Goal: Task Accomplishment & Management: Manage account settings

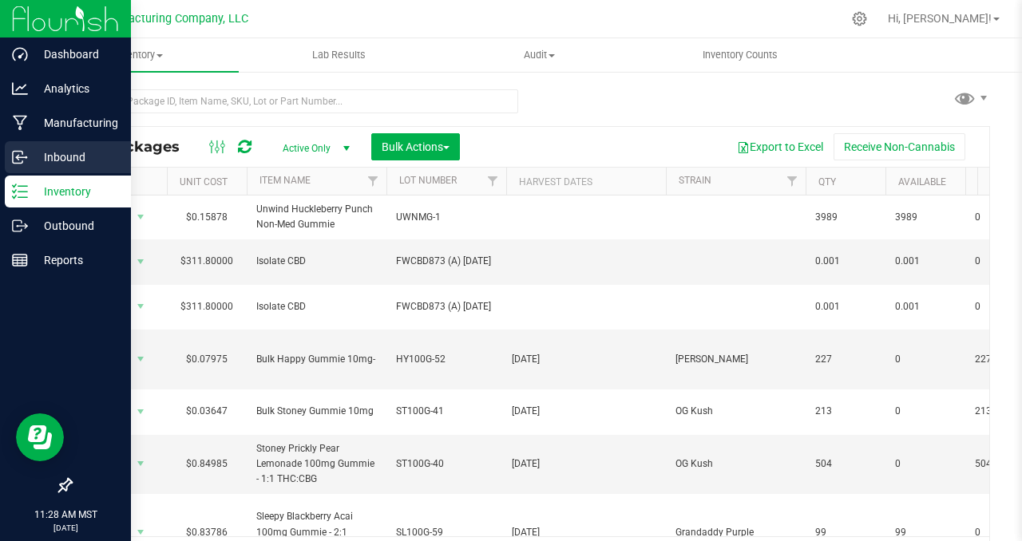
click at [65, 156] on p "Inbound" at bounding box center [76, 157] width 96 height 19
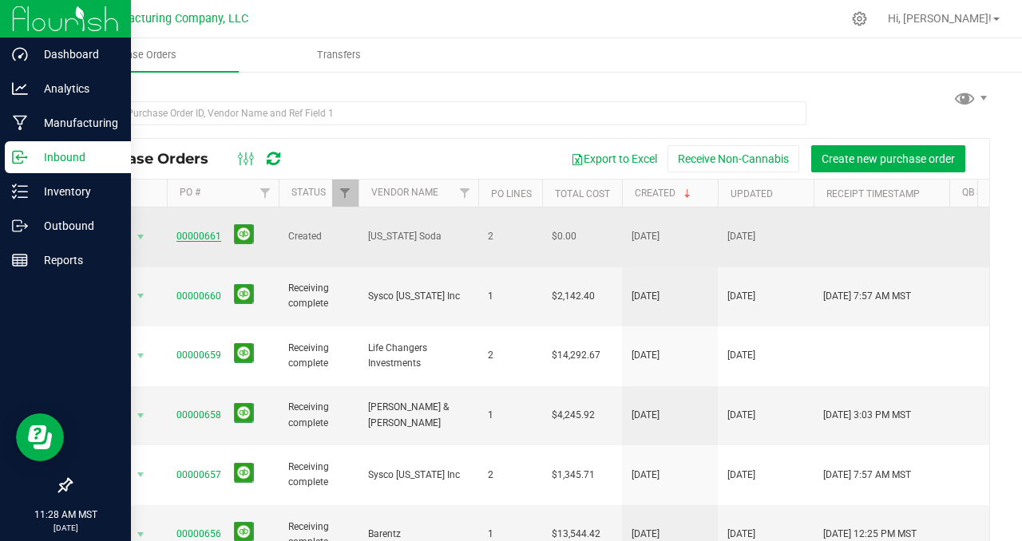
click at [202, 231] on link "00000661" at bounding box center [198, 236] width 45 height 11
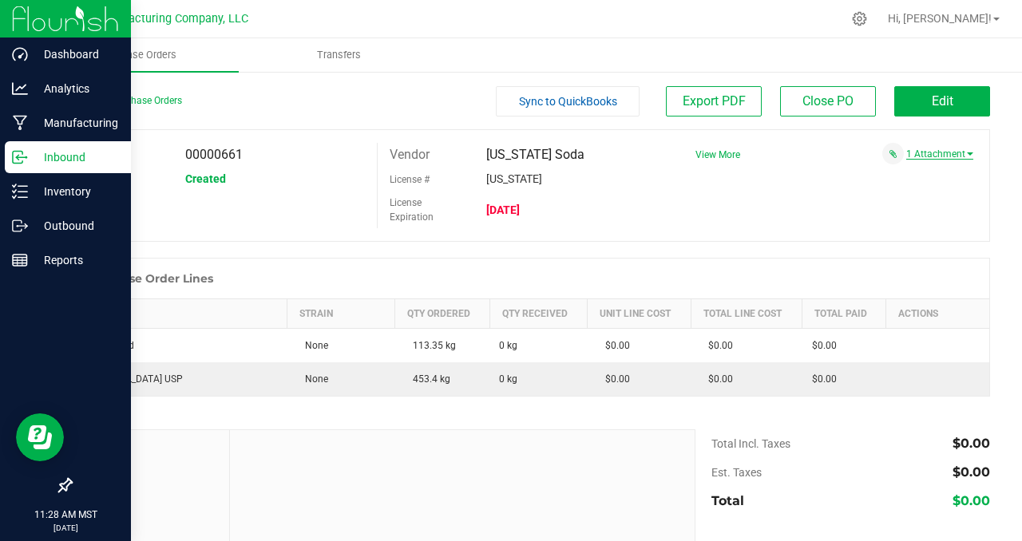
click at [929, 150] on link "1 Attachment" at bounding box center [939, 153] width 67 height 11
click at [900, 187] on button "Attach new document" at bounding box center [921, 192] width 105 height 14
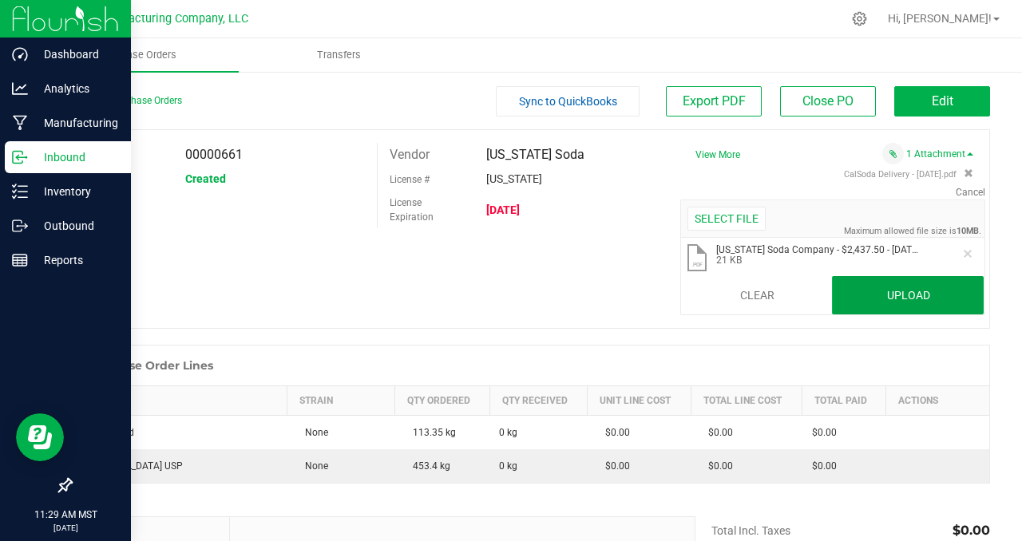
click at [908, 292] on button "Upload" at bounding box center [908, 295] width 152 height 38
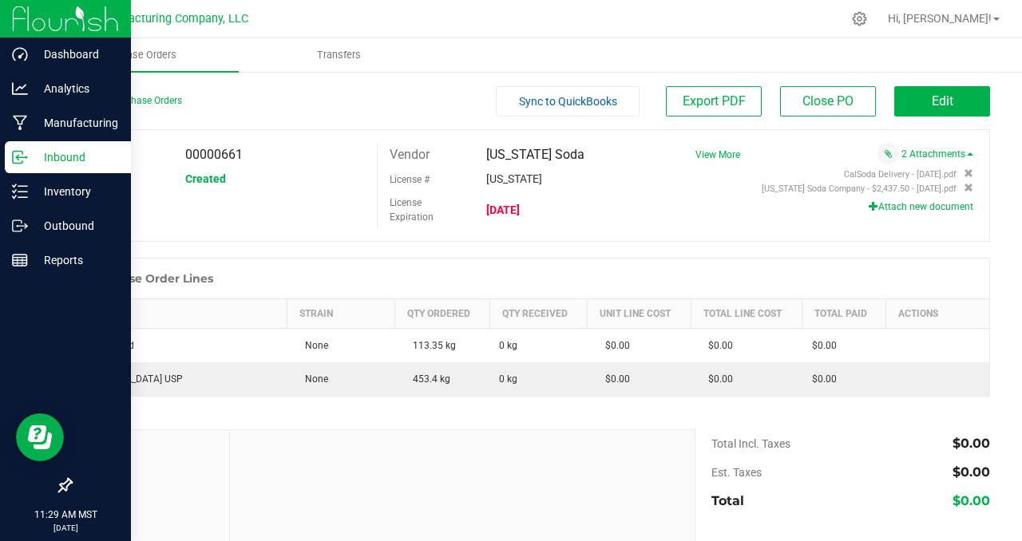
click at [701, 235] on div "PO 00000661 Status Created Vendor [US_STATE] Soda License # [US_STATE] License …" at bounding box center [530, 185] width 920 height 113
click at [908, 101] on button "Edit" at bounding box center [942, 101] width 96 height 30
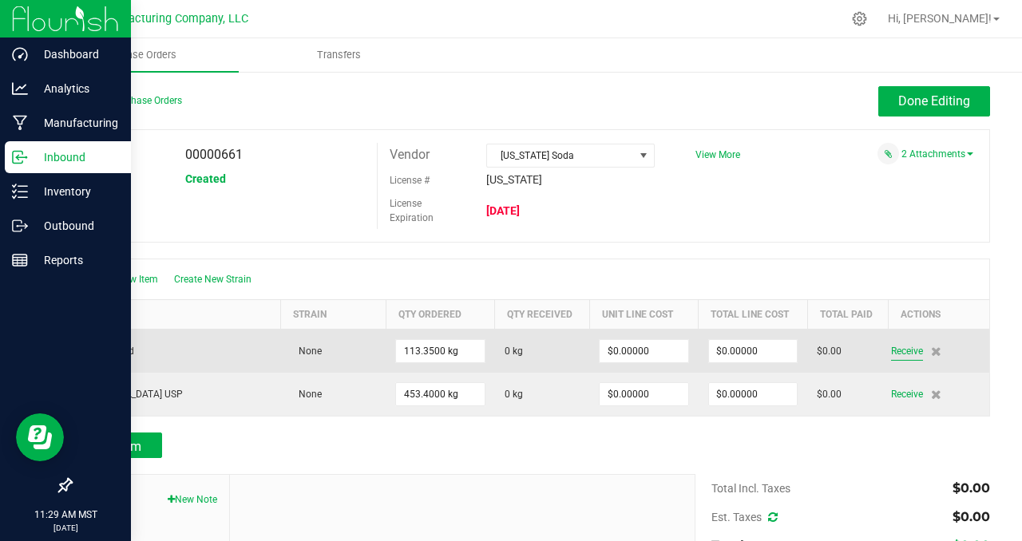
click at [900, 350] on span "Receive" at bounding box center [907, 351] width 32 height 19
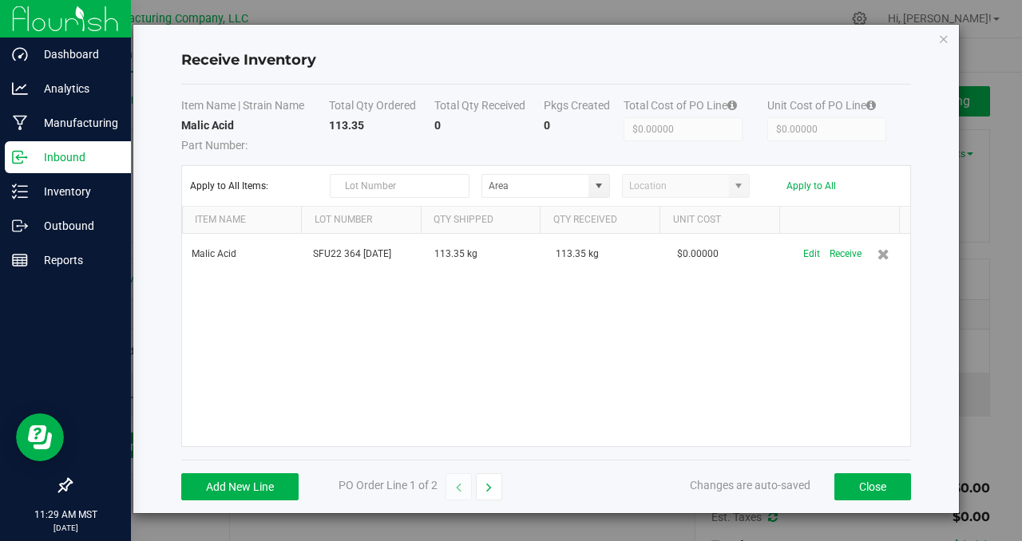
click at [645, 347] on div "Malic Acid SFU22 364 [DATE] 113.35 kg 113.35 kg $0.00000 Edit Receive" at bounding box center [546, 340] width 728 height 212
click at [869, 485] on button "Close" at bounding box center [872, 486] width 77 height 27
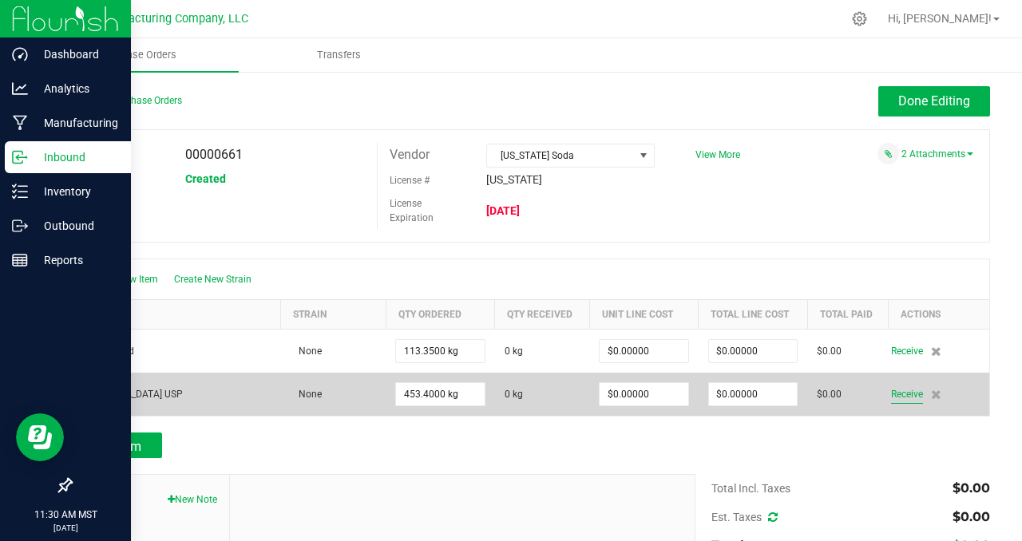
click at [896, 393] on span "Receive" at bounding box center [907, 394] width 32 height 19
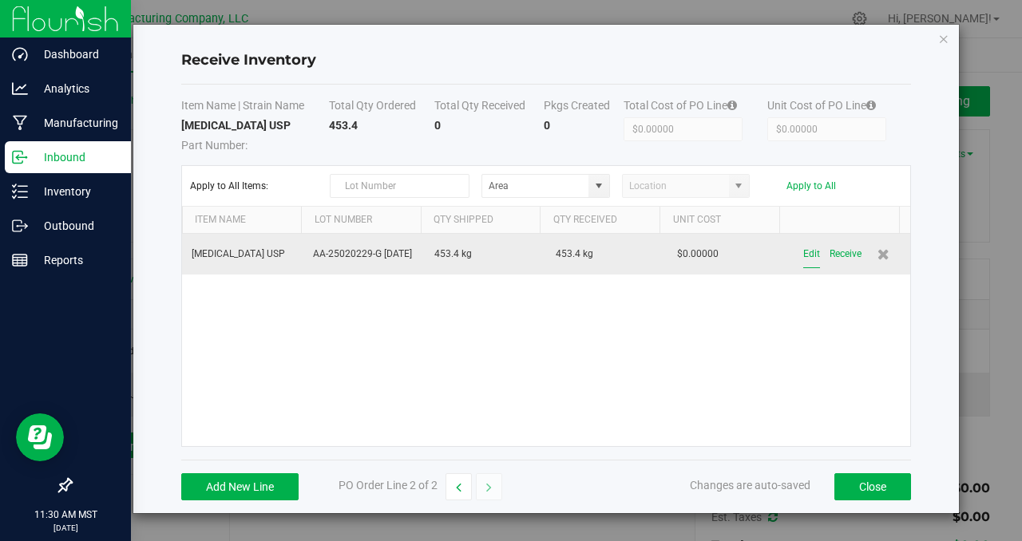
click at [803, 254] on button "Edit" at bounding box center [811, 254] width 17 height 28
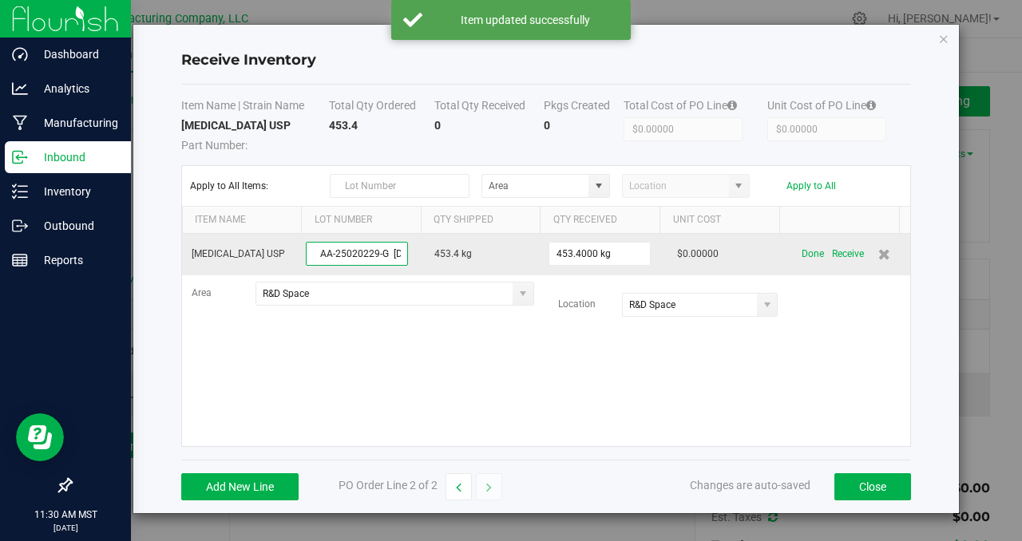
scroll to position [0, 42]
drag, startPoint x: 311, startPoint y: 256, endPoint x: 319, endPoint y: 252, distance: 8.9
click at [319, 252] on input "AA-25020229-G [DATE]" at bounding box center [357, 254] width 102 height 24
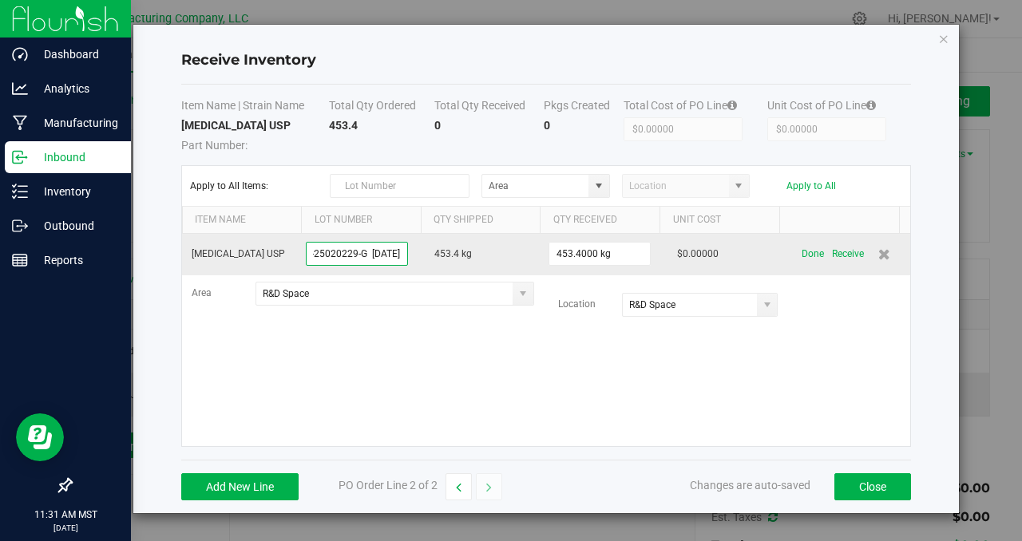
scroll to position [0, 0]
click at [361, 256] on input "AA-25020229-G [DATE]" at bounding box center [357, 254] width 102 height 24
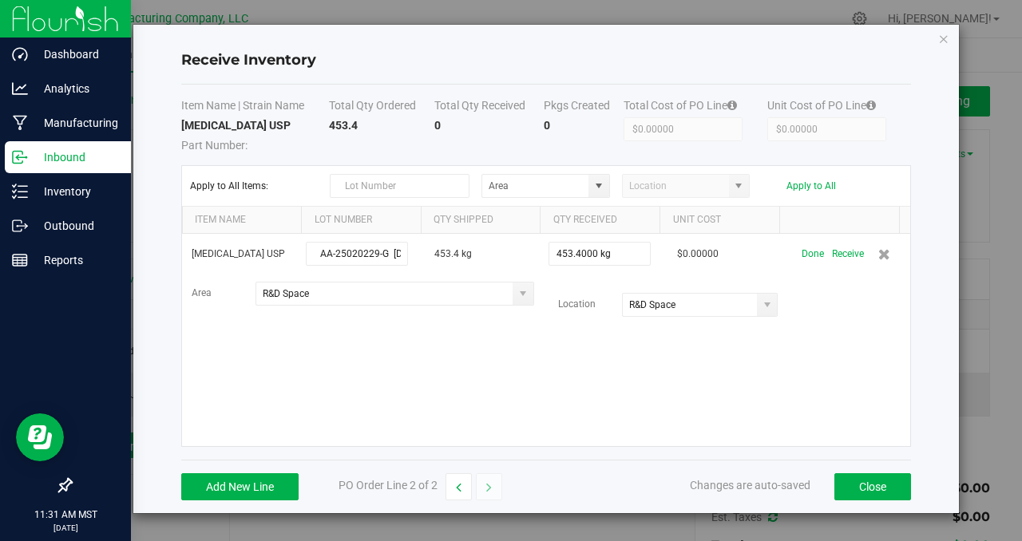
click at [849, 351] on div "[MEDICAL_DATA] USP AA-25020229-G [DATE] 453.4 kg 453.4000 kg $0.00000 Done Rece…" at bounding box center [546, 340] width 728 height 212
click at [865, 479] on button "Close" at bounding box center [872, 486] width 77 height 27
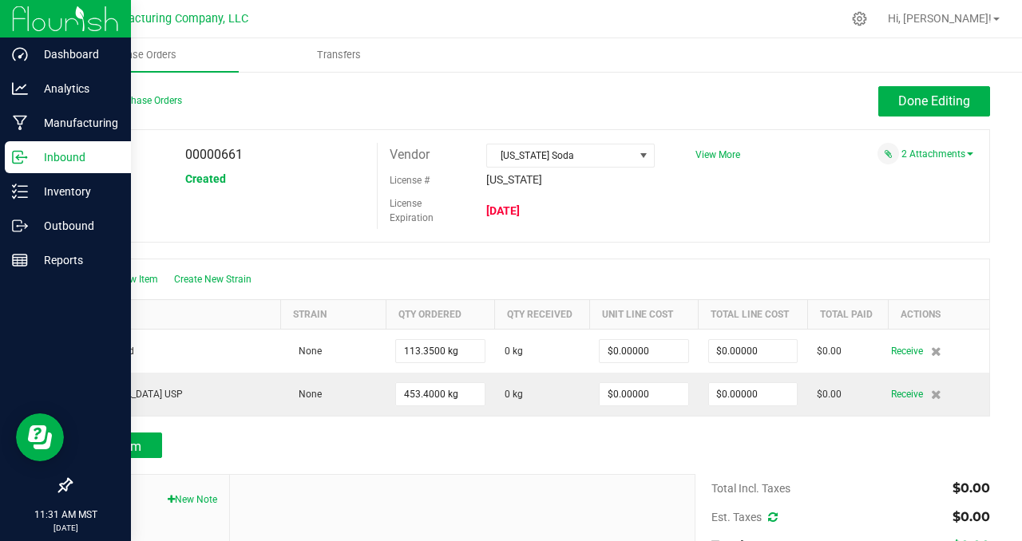
click at [819, 213] on div "PO 00000661 Status Created Vendor [US_STATE] Soda License # [US_STATE] License …" at bounding box center [530, 185] width 920 height 113
click at [884, 102] on button "Done Editing" at bounding box center [934, 101] width 112 height 30
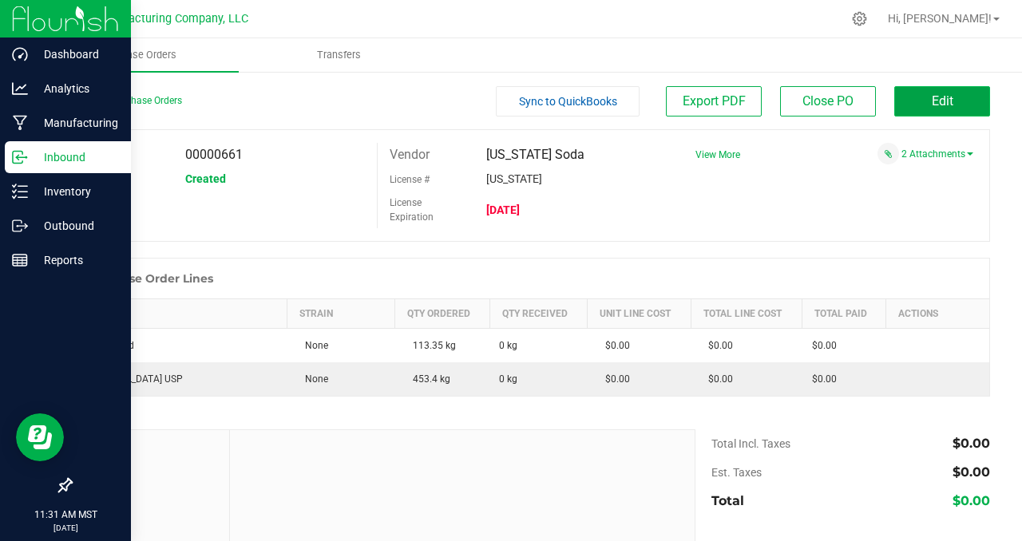
click at [936, 101] on span "Edit" at bounding box center [943, 100] width 22 height 15
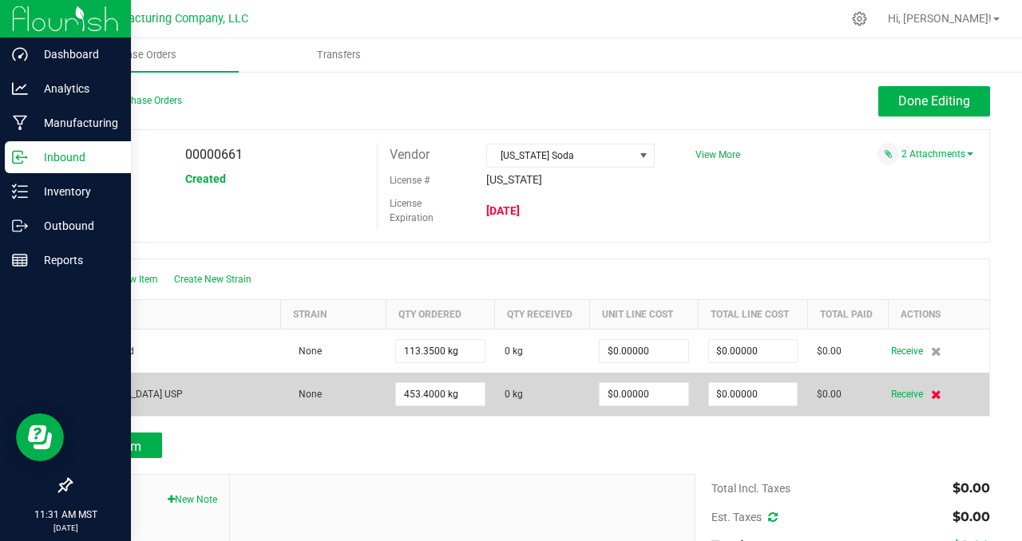
click at [931, 394] on icon at bounding box center [936, 395] width 10 height 10
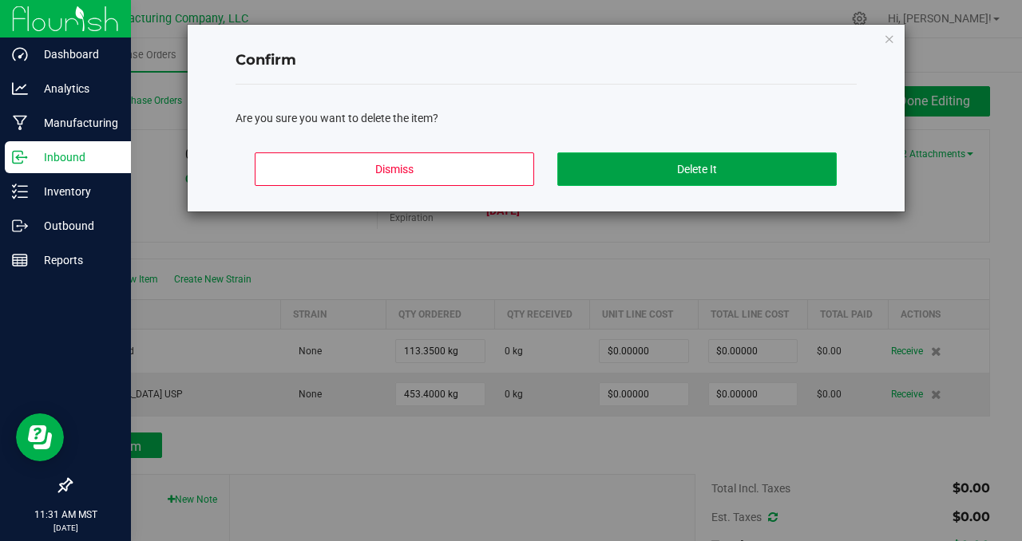
click at [598, 168] on button "Delete It" at bounding box center [696, 169] width 279 height 34
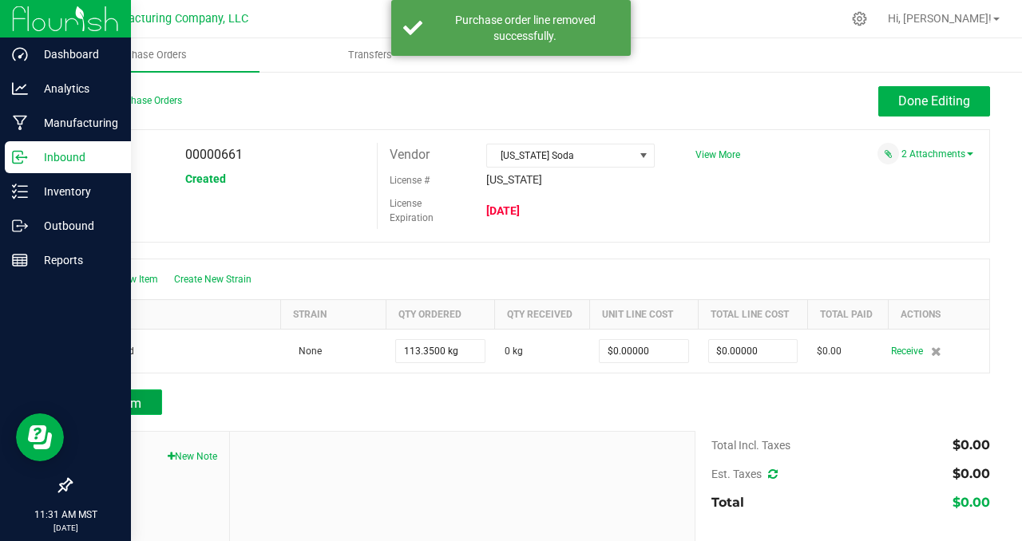
click at [124, 401] on span "Add Item" at bounding box center [116, 403] width 50 height 15
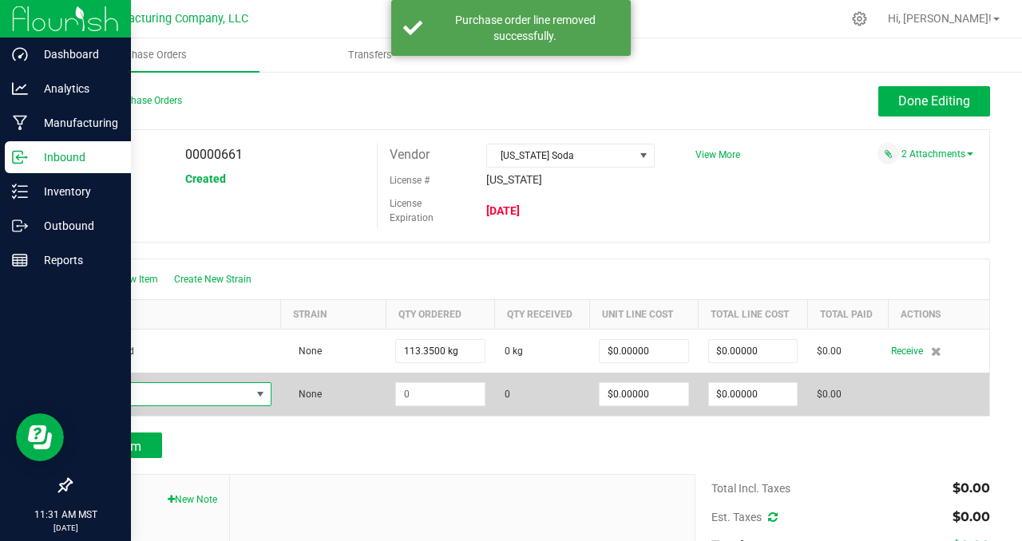
click at [262, 396] on span "NO DATA FOUND" at bounding box center [260, 394] width 13 height 13
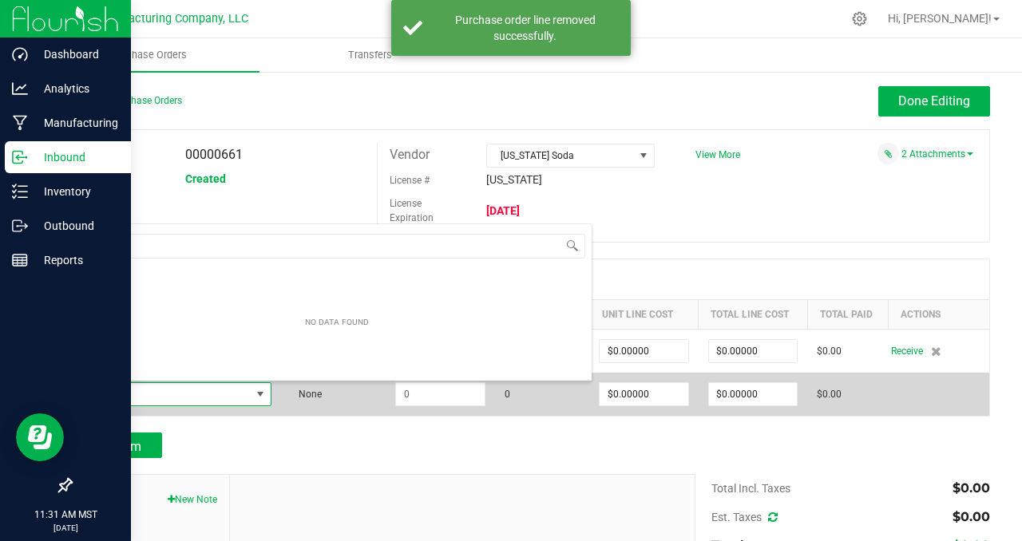
scroll to position [24, 185]
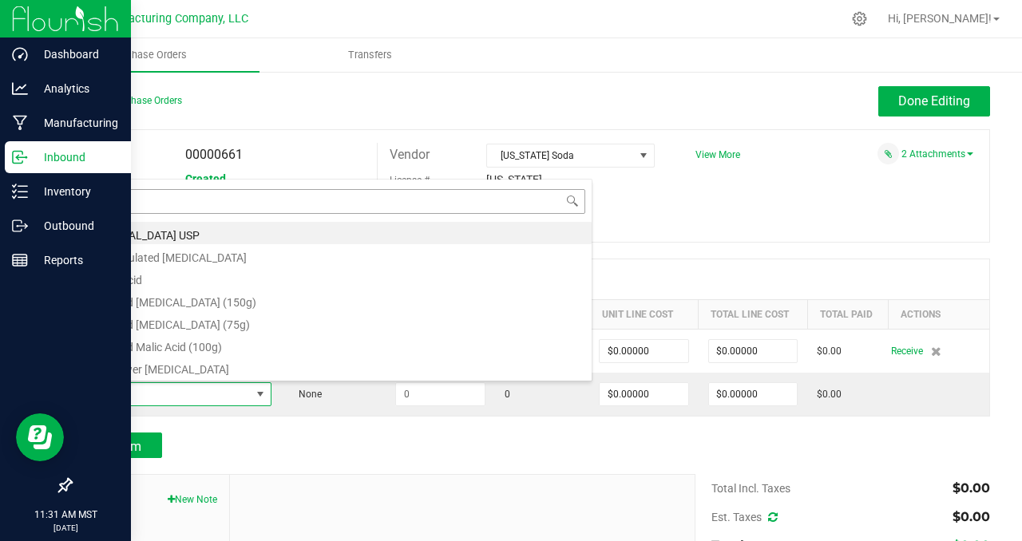
type input "cit"
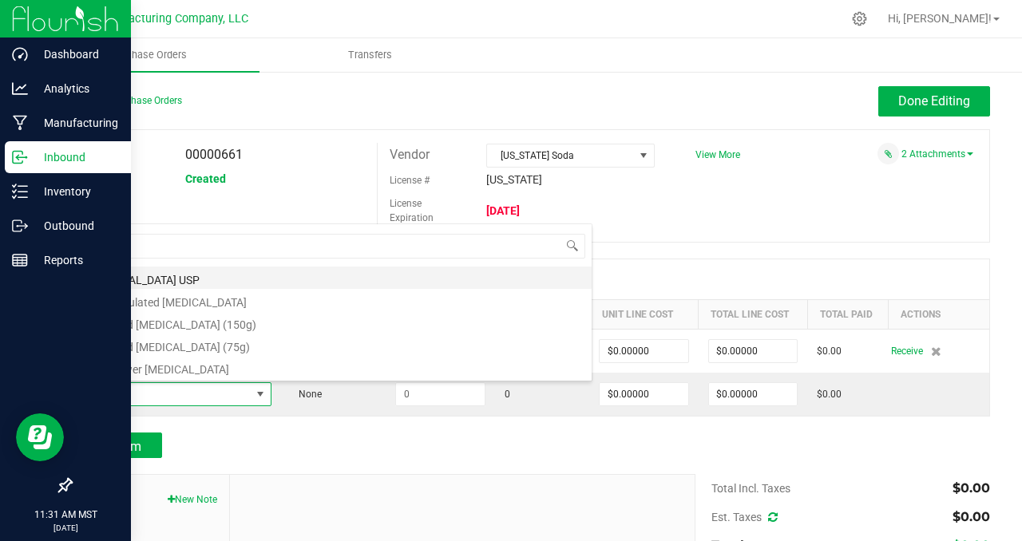
click at [140, 279] on li "[MEDICAL_DATA] USP" at bounding box center [336, 278] width 509 height 22
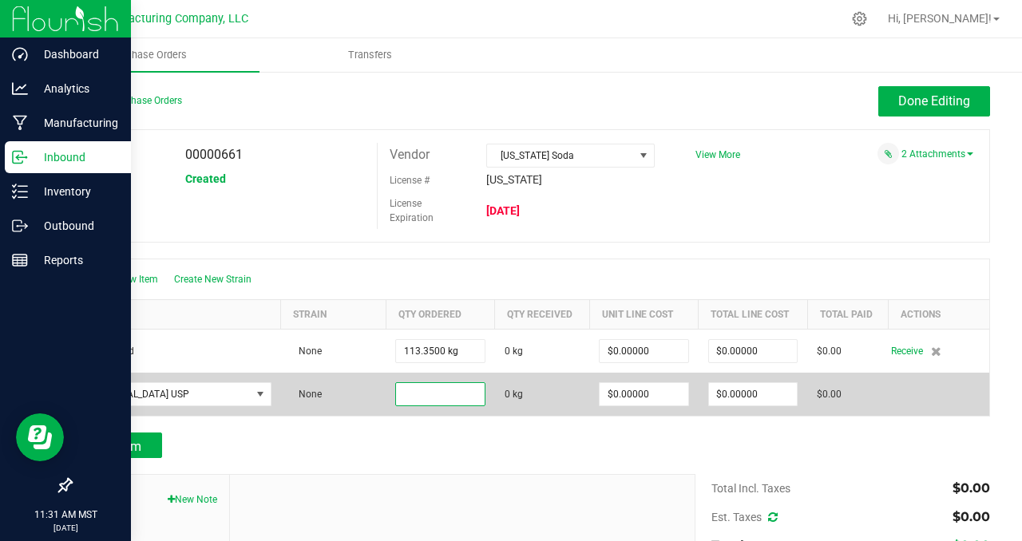
click at [425, 392] on input at bounding box center [440, 394] width 88 height 22
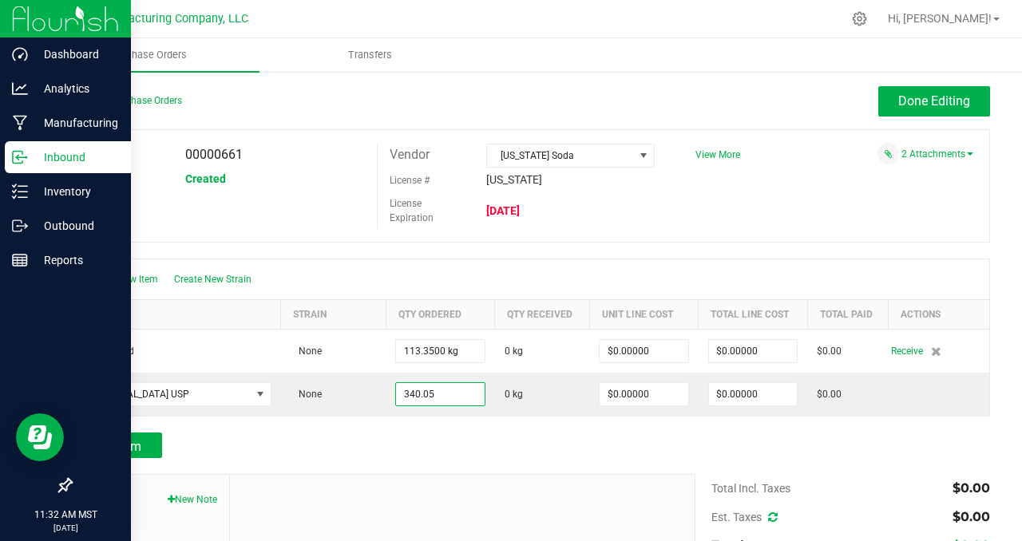
type input "340.0500 kg"
click at [880, 439] on div "Add Item" at bounding box center [530, 446] width 920 height 26
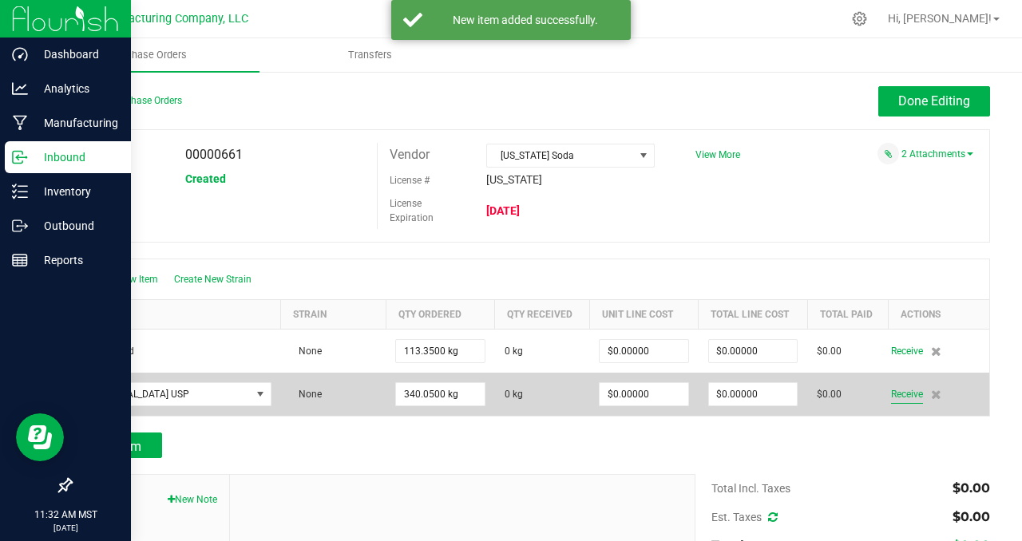
click at [891, 394] on span "Receive" at bounding box center [907, 394] width 32 height 19
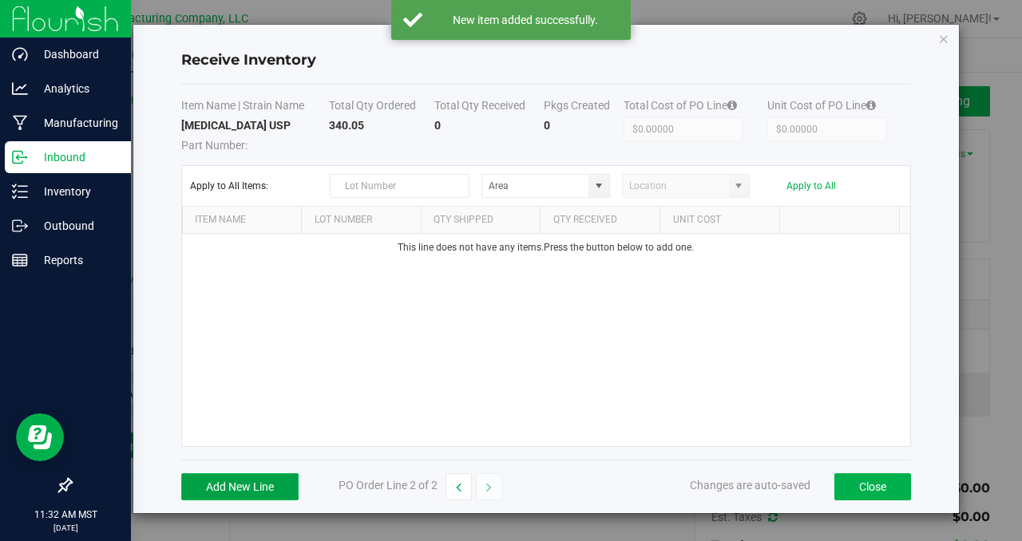
click at [237, 489] on button "Add New Line" at bounding box center [239, 486] width 117 height 27
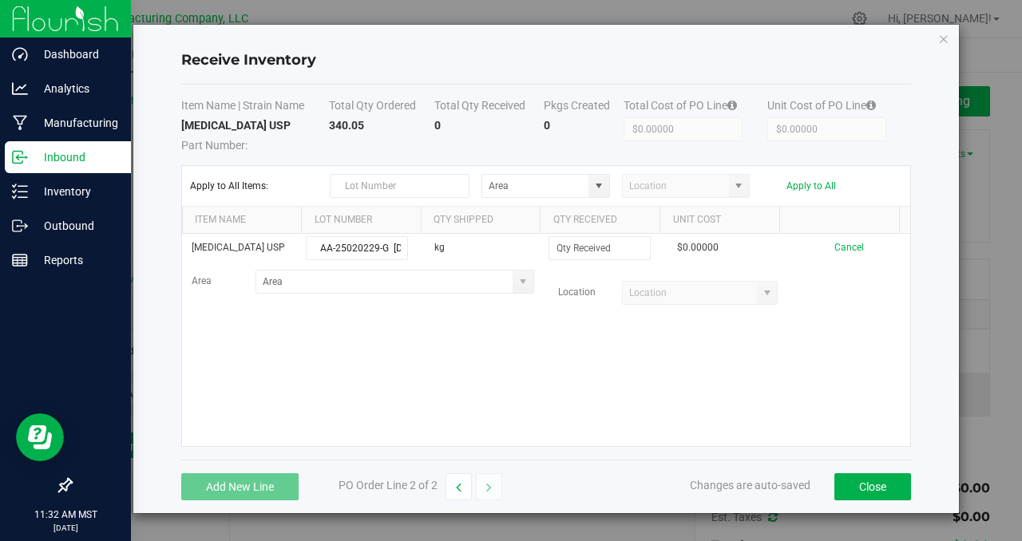
scroll to position [0, 42]
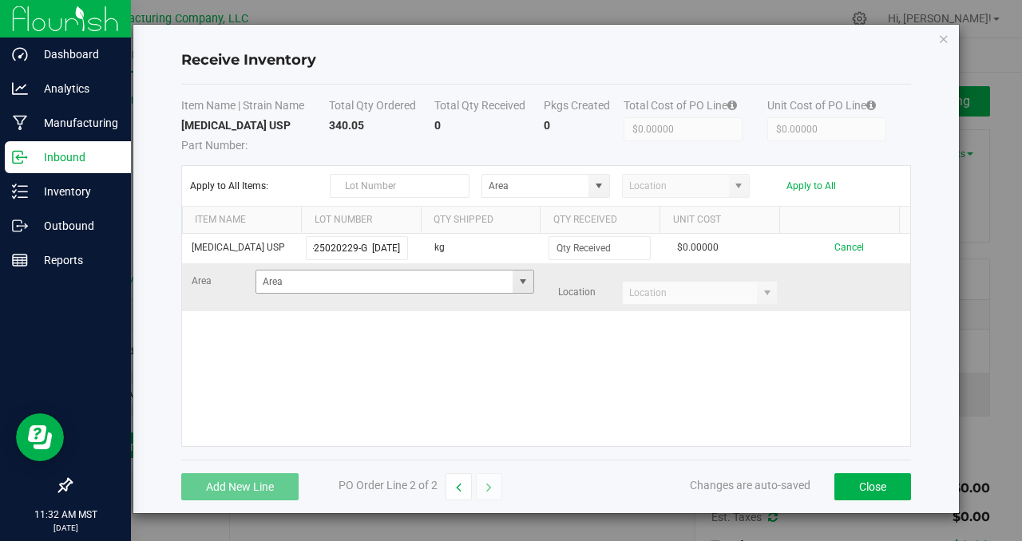
click at [516, 282] on span at bounding box center [522, 281] width 13 height 13
type input "AA-25020229-G [DATE]"
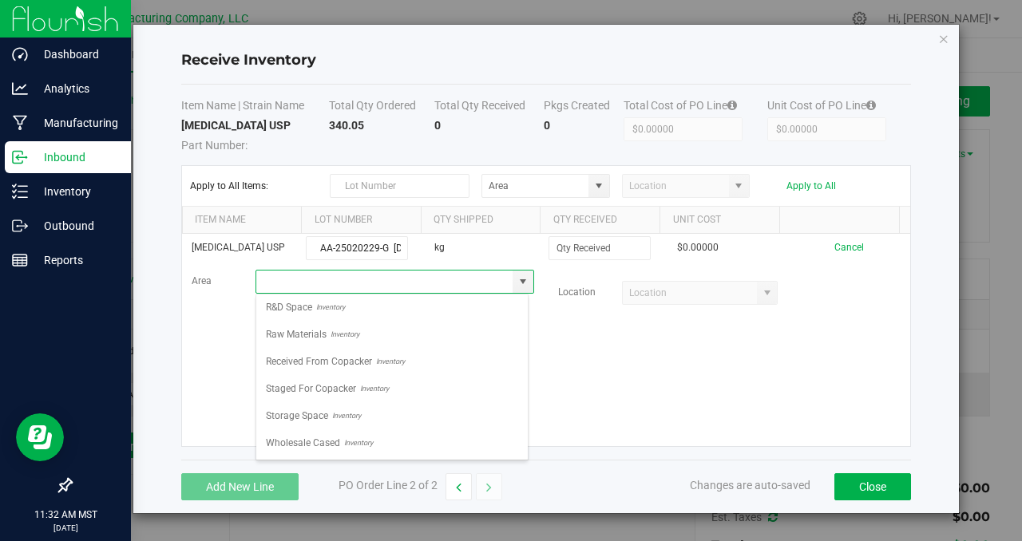
scroll to position [434, 0]
click at [310, 312] on span "R&D Space" at bounding box center [289, 307] width 46 height 24
type input "R&D Space"
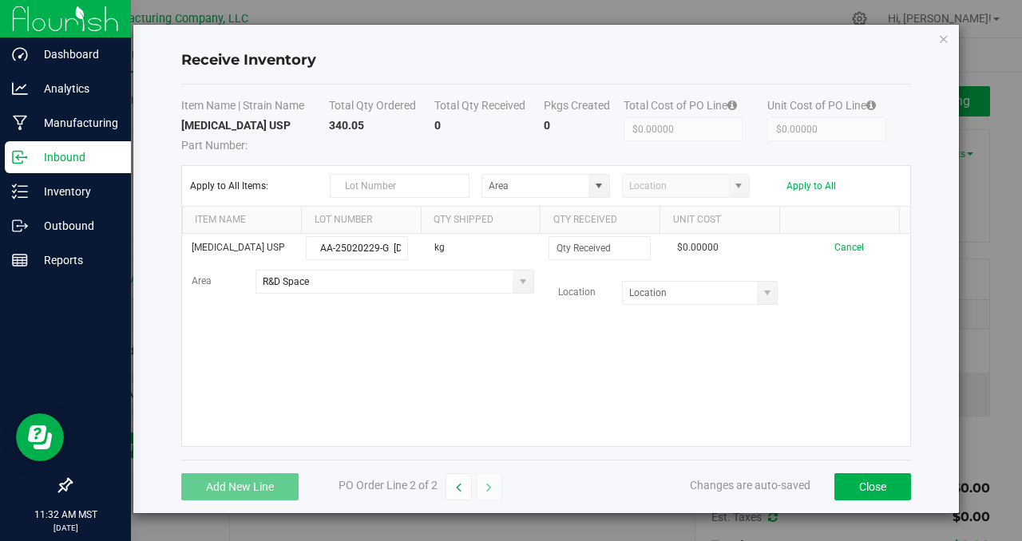
click at [456, 340] on div "[MEDICAL_DATA] USP AA-25020229-G [DATE] kg $0.00000 Cancel Area R&D Space Locat…" at bounding box center [546, 340] width 728 height 212
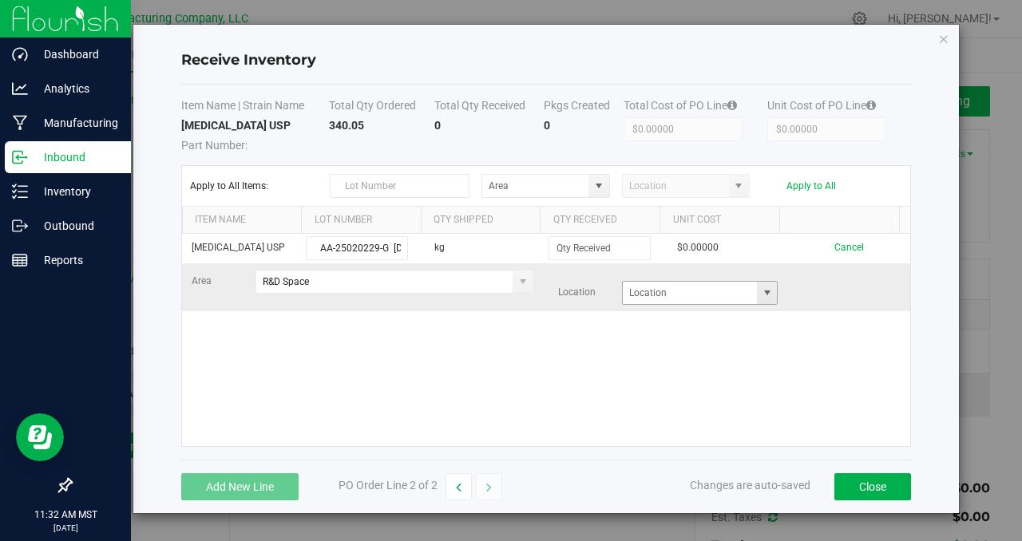
click at [761, 298] on span at bounding box center [767, 293] width 13 height 13
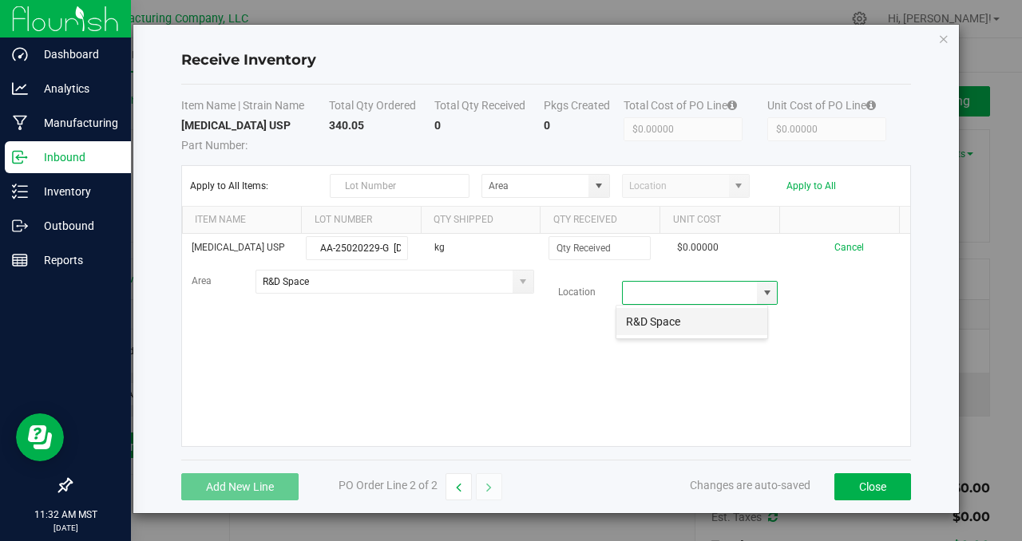
click at [696, 317] on li "R&D Space" at bounding box center [691, 321] width 151 height 27
type input "R&D Space"
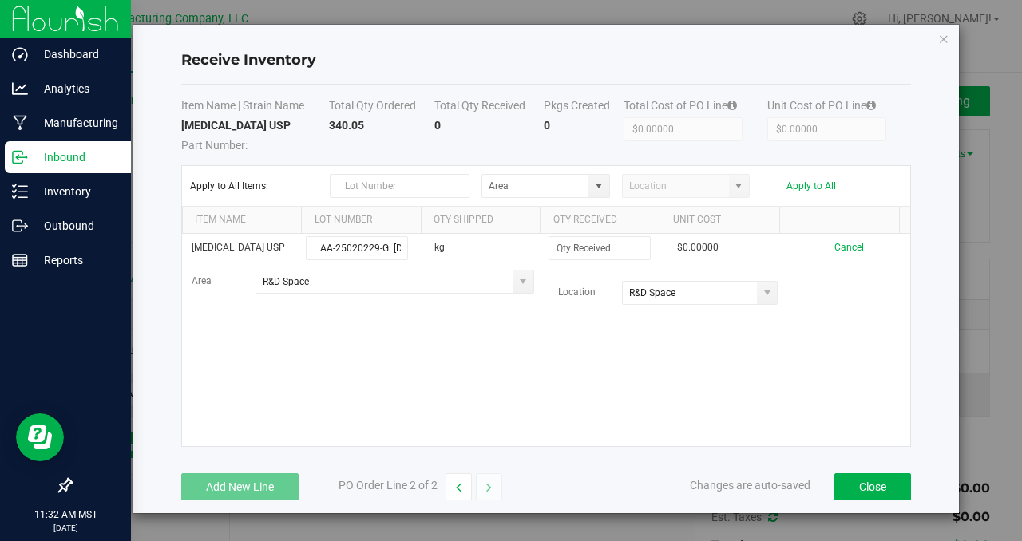
drag, startPoint x: 618, startPoint y: 350, endPoint x: 726, endPoint y: 343, distance: 108.8
click at [618, 350] on div "[MEDICAL_DATA] USP AA-25020229-G [DATE] kg $0.00000 Cancel Area R&D Space Locat…" at bounding box center [546, 340] width 728 height 212
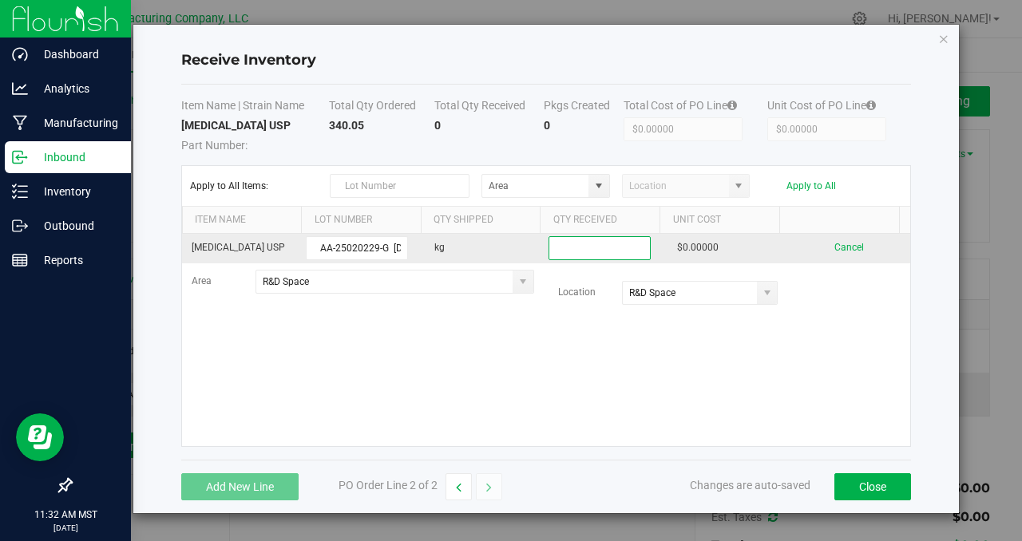
click at [581, 243] on input at bounding box center [599, 248] width 101 height 22
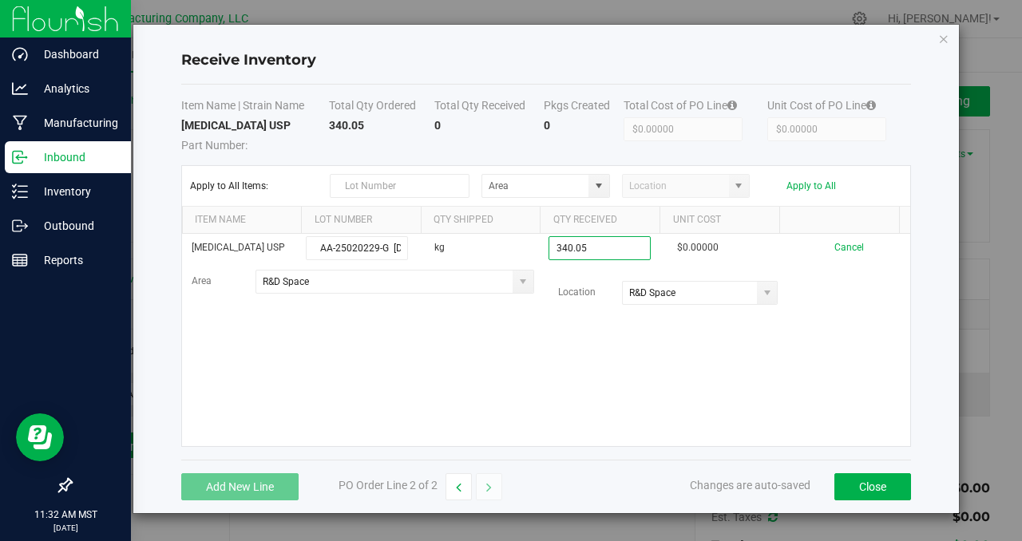
type input "340.0500 kg"
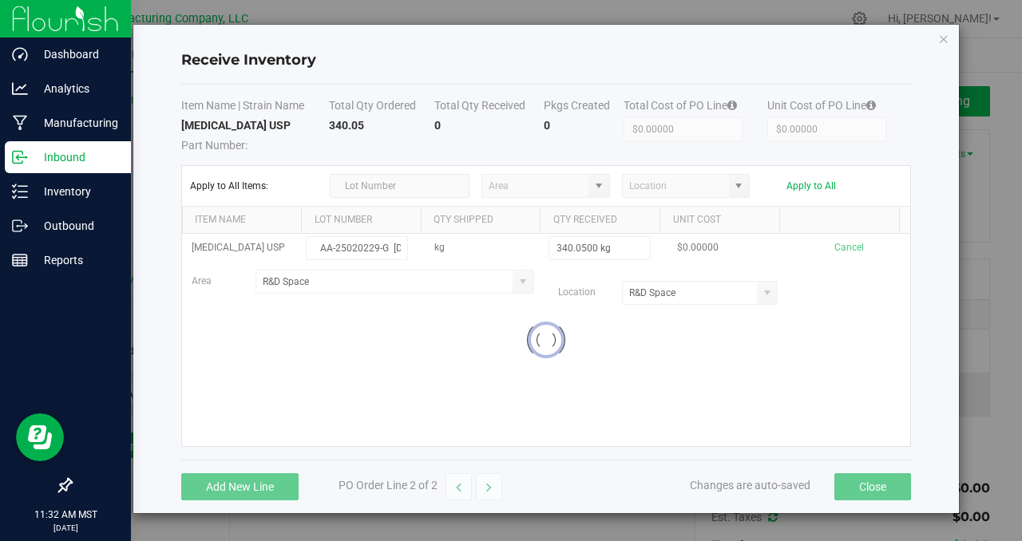
click at [785, 346] on kendo-grid-list "[MEDICAL_DATA] USP AA-25020229-G [DATE] kg 340.0500 kg $0.00000 Cancel Area R&D…" at bounding box center [546, 340] width 728 height 212
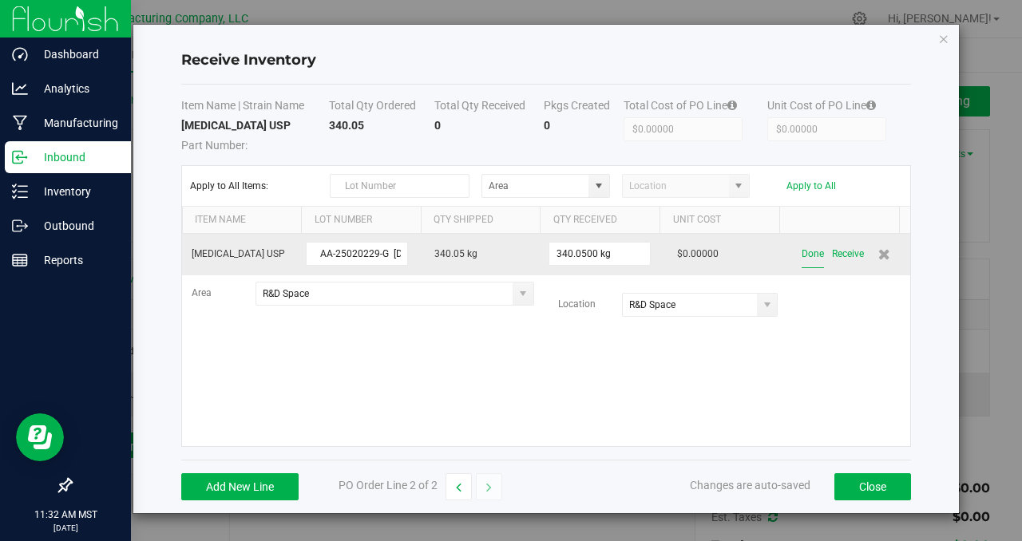
click at [803, 256] on button "Done" at bounding box center [812, 254] width 22 height 28
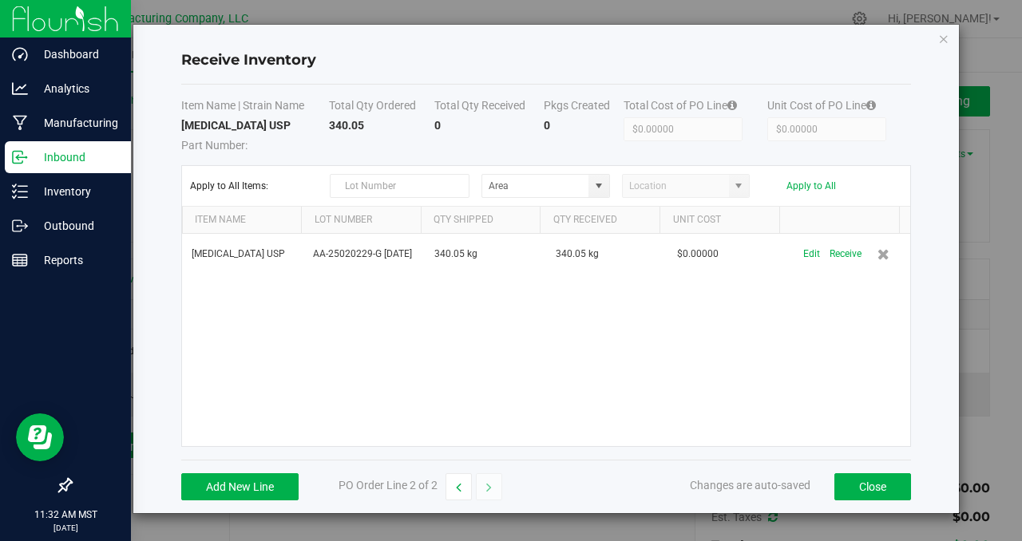
click at [834, 355] on div "[MEDICAL_DATA] USP AA-25020229-G [DATE] 340.05 kg 340.05 kg $0.00000 Edit Recei…" at bounding box center [546, 340] width 728 height 212
click at [871, 485] on button "Close" at bounding box center [872, 486] width 77 height 27
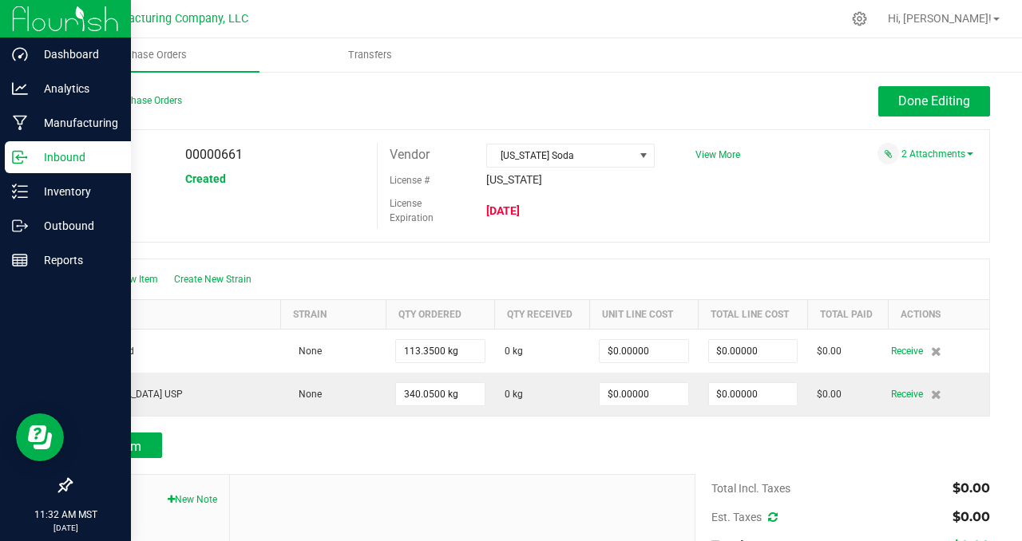
click at [815, 215] on div "PO 00000661 Status Created Vendor [US_STATE] Soda License # [US_STATE] License …" at bounding box center [530, 185] width 920 height 113
click at [908, 81] on div "Back to Purchase Orders Done Editing PO 00000661 Status Created Vendor [US_STAT…" at bounding box center [529, 387] width 983 height 635
click at [906, 105] on span "Done Editing" at bounding box center [934, 100] width 72 height 15
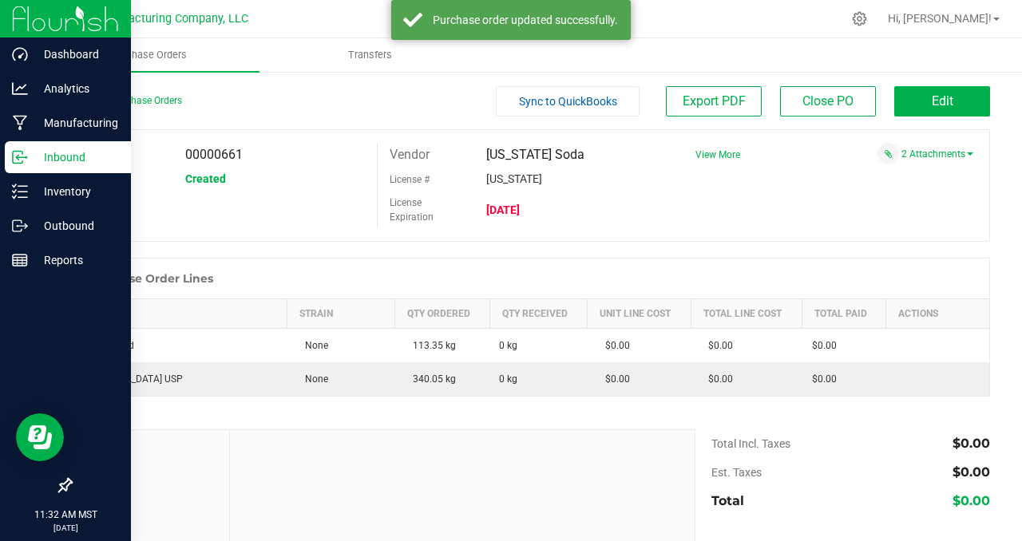
click at [737, 218] on div "PO 00000661 Status Created Vendor [US_STATE] Soda License # [US_STATE] License …" at bounding box center [530, 185] width 920 height 113
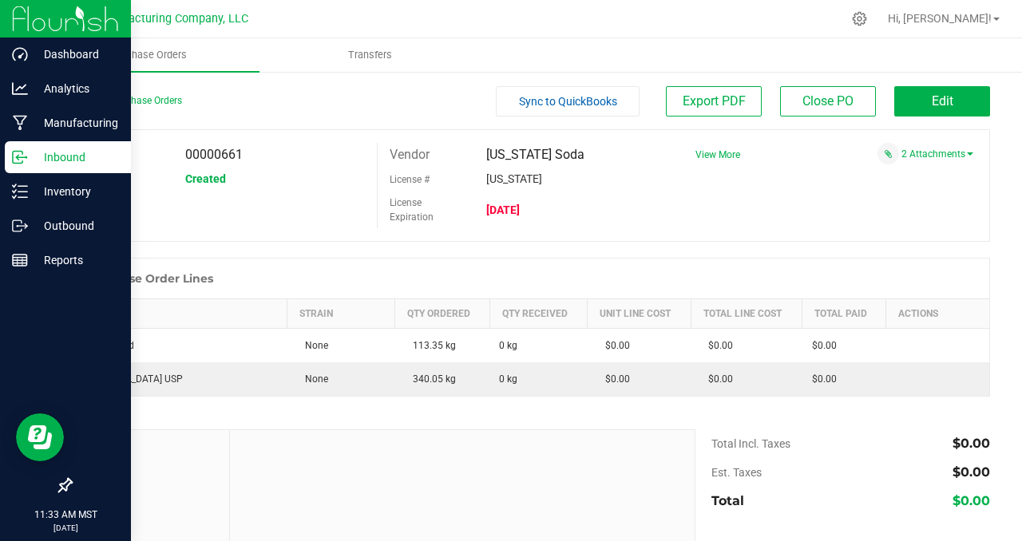
click at [767, 212] on div "PO 00000661 Status Created Vendor [US_STATE] Soda License # [US_STATE] License …" at bounding box center [530, 185] width 920 height 113
click at [916, 207] on div "PO 00000661 Status Created Vendor [US_STATE] Soda License # [US_STATE] License …" at bounding box center [530, 185] width 920 height 113
click at [905, 101] on button "Edit" at bounding box center [942, 101] width 96 height 30
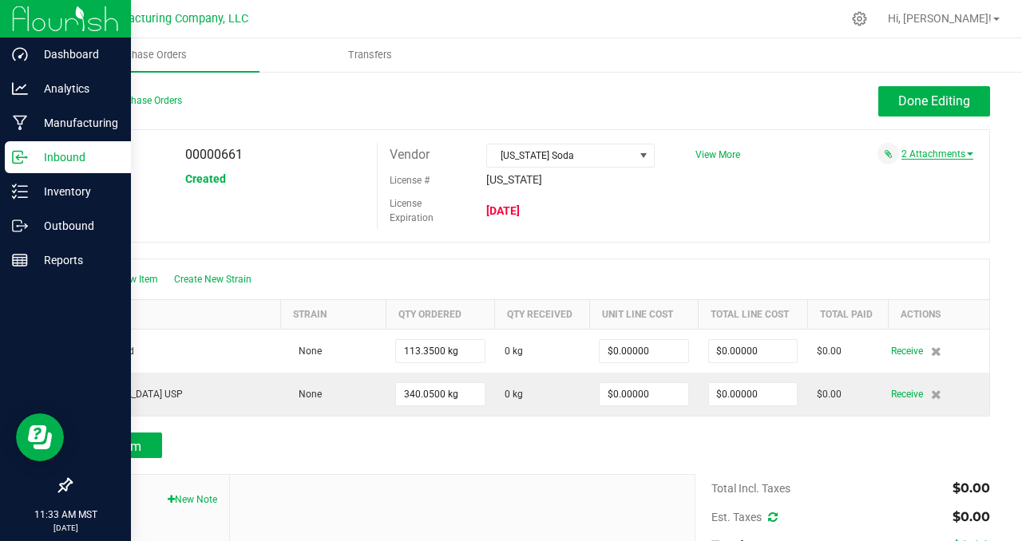
click at [915, 153] on link "2 Attachments" at bounding box center [937, 153] width 72 height 11
click at [782, 104] on div "Done Editing" at bounding box center [645, 101] width 690 height 30
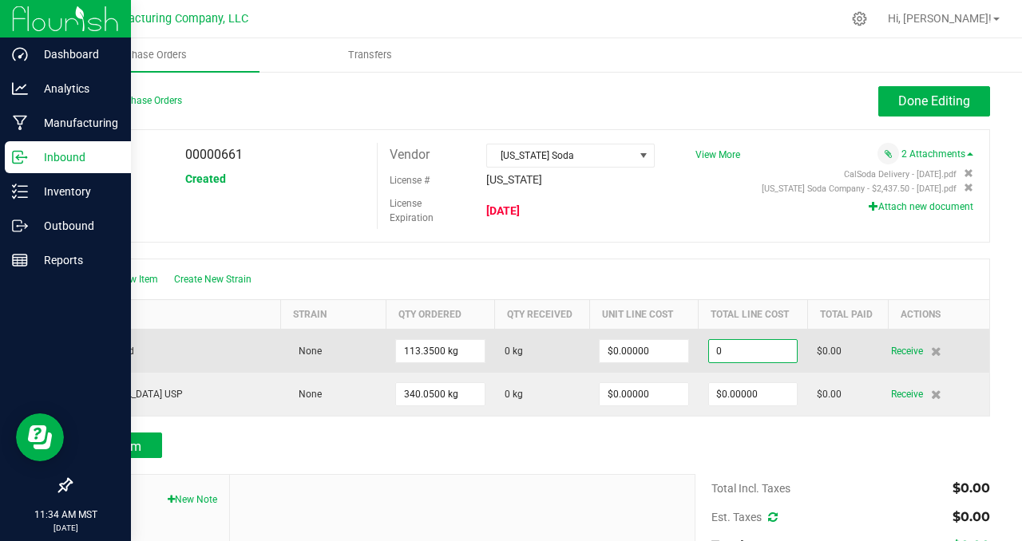
click at [766, 348] on input "0" at bounding box center [753, 351] width 88 height 22
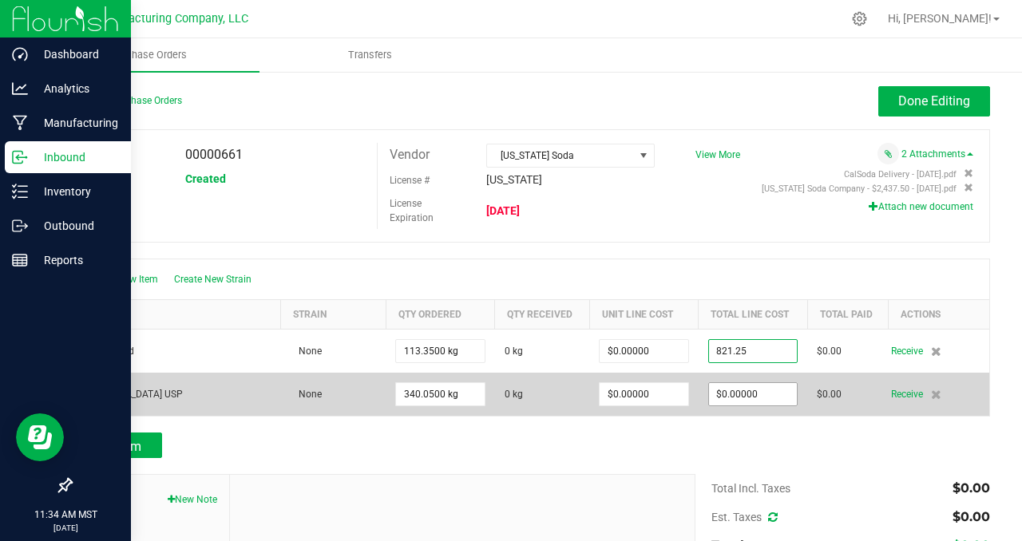
type input "$821.25000"
click at [761, 391] on body "Dashboard Analytics Manufacturing Inbound Inventory Outbound Reports 11:34 AM M…" at bounding box center [511, 270] width 1022 height 541
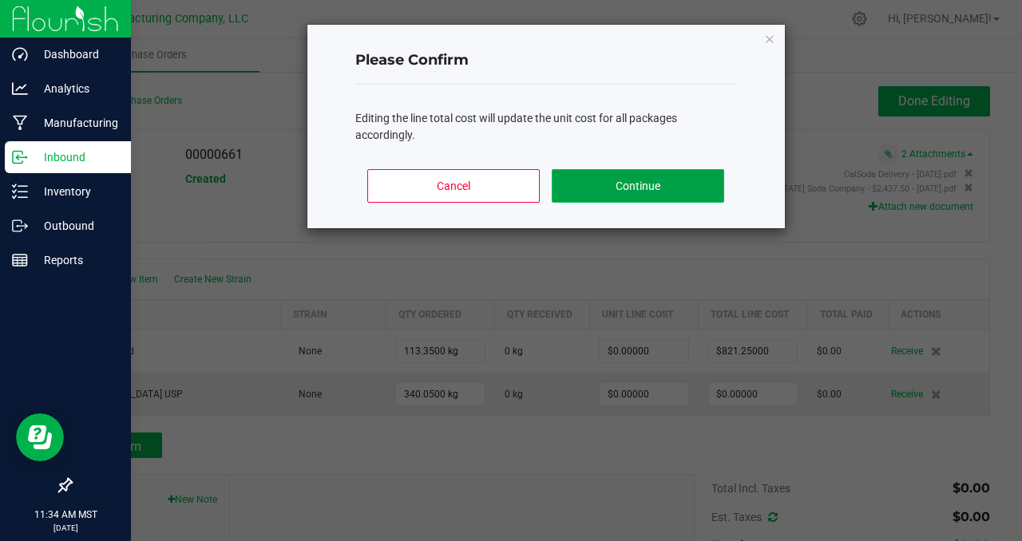
click at [605, 182] on button "Continue" at bounding box center [638, 186] width 172 height 34
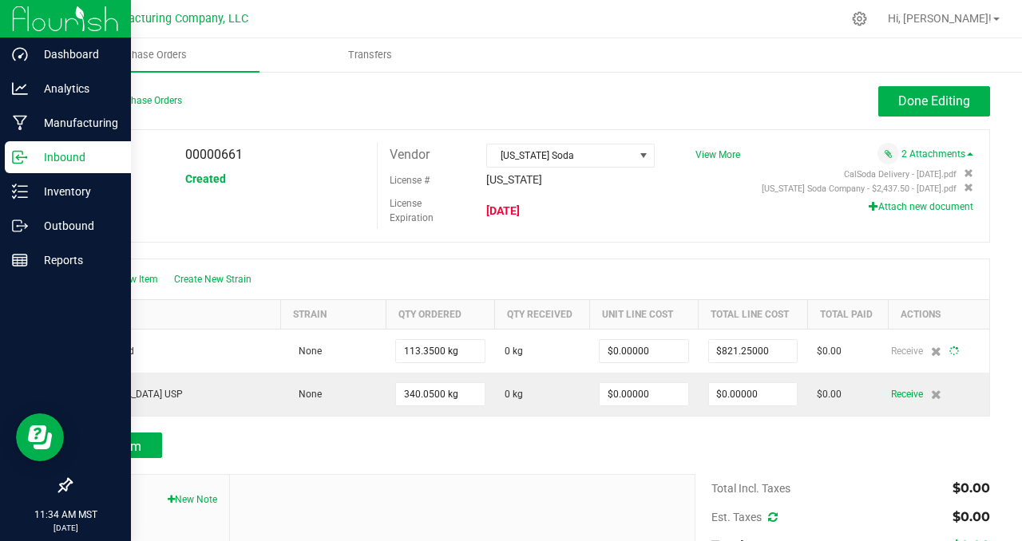
type input "113"
type input "$7.24526"
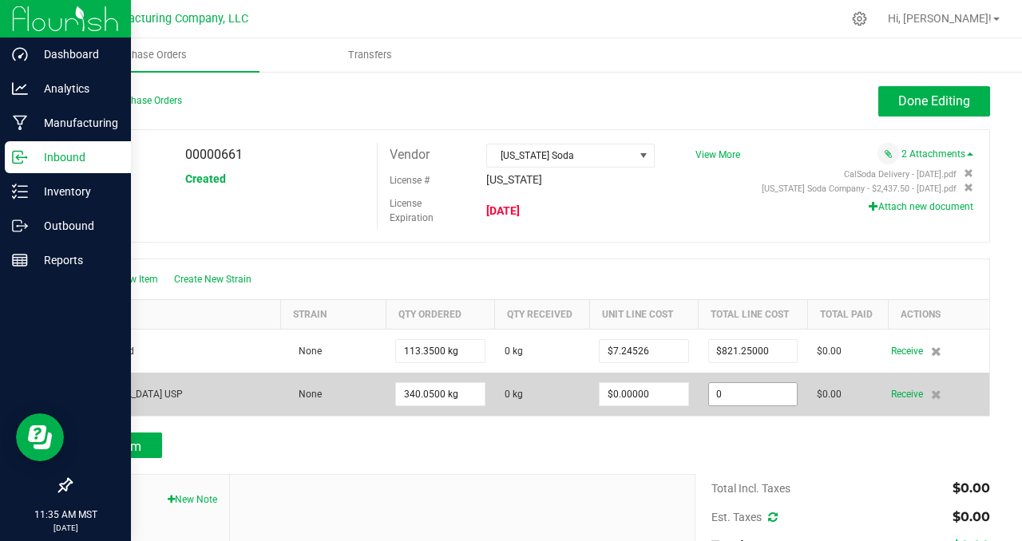
click at [766, 397] on input "0" at bounding box center [753, 394] width 88 height 22
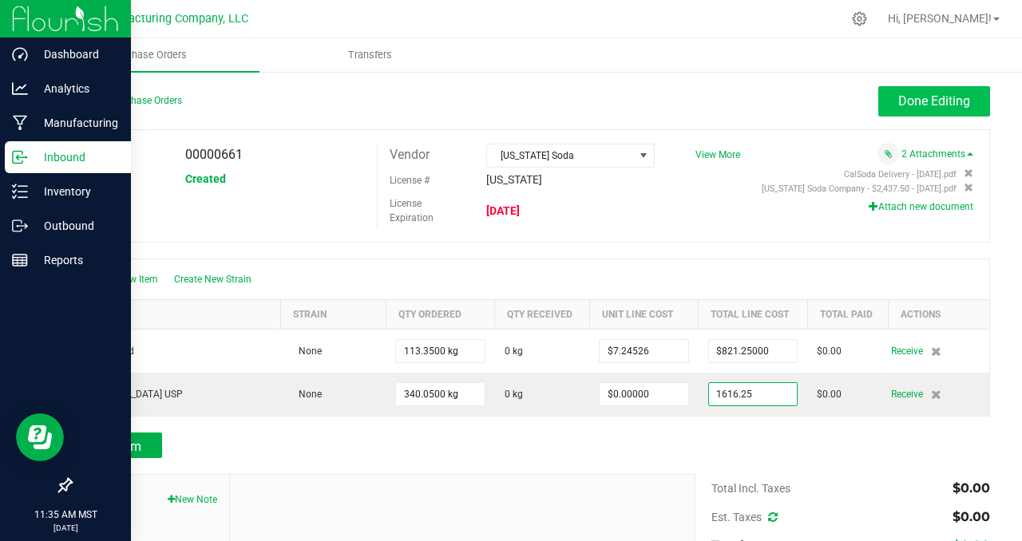
type input "$1,616.25000"
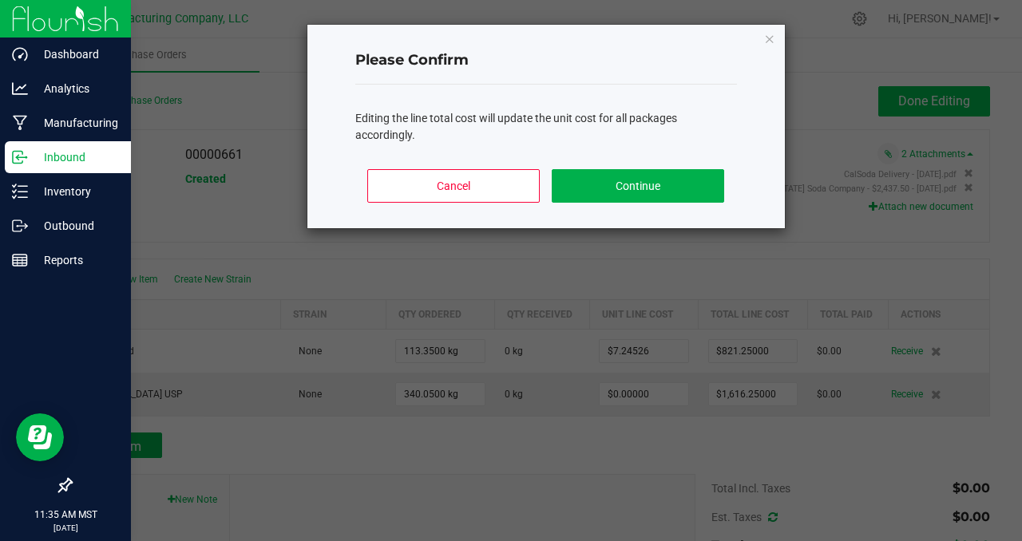
click at [888, 98] on body "Dashboard Analytics Manufacturing Inbound Inventory Outbound Reports 11:35 AM M…" at bounding box center [511, 270] width 1022 height 541
click at [660, 189] on button "Continue" at bounding box center [638, 186] width 172 height 34
type input "340"
type input "$4.75298"
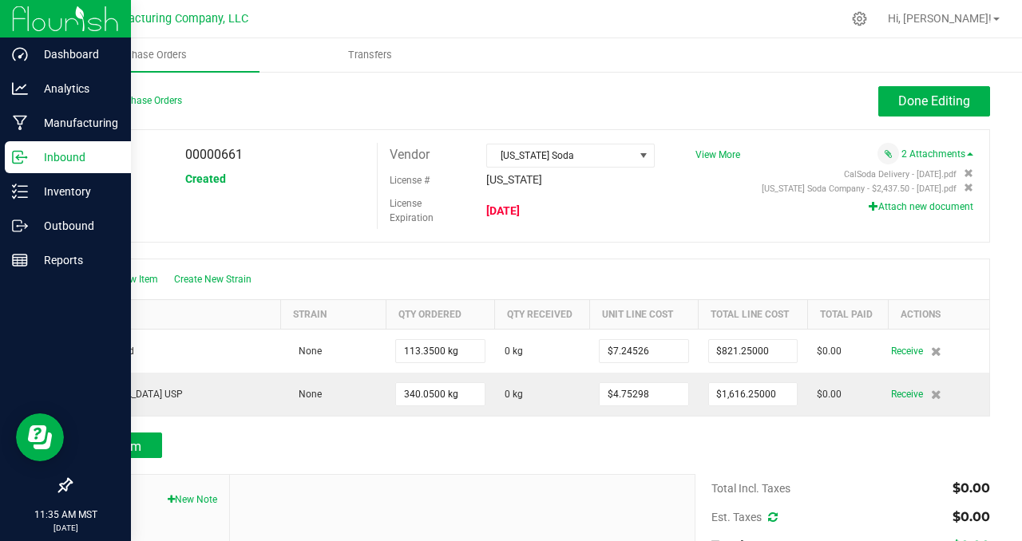
click at [716, 228] on div "PO 00000661 Status Created Vendor [US_STATE] Soda License # [US_STATE] License …" at bounding box center [530, 185] width 920 height 113
click at [898, 101] on span "Done Editing" at bounding box center [934, 100] width 72 height 15
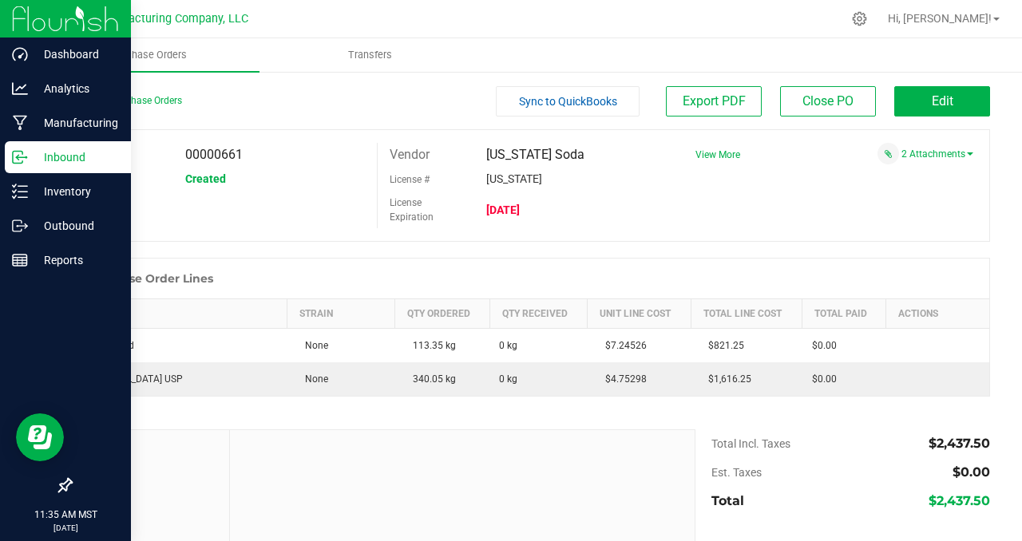
click at [828, 221] on div "PO 00000661 Status Created Vendor [US_STATE] Soda License # [US_STATE] License …" at bounding box center [530, 185] width 920 height 113
click at [917, 104] on button "Edit" at bounding box center [942, 101] width 96 height 30
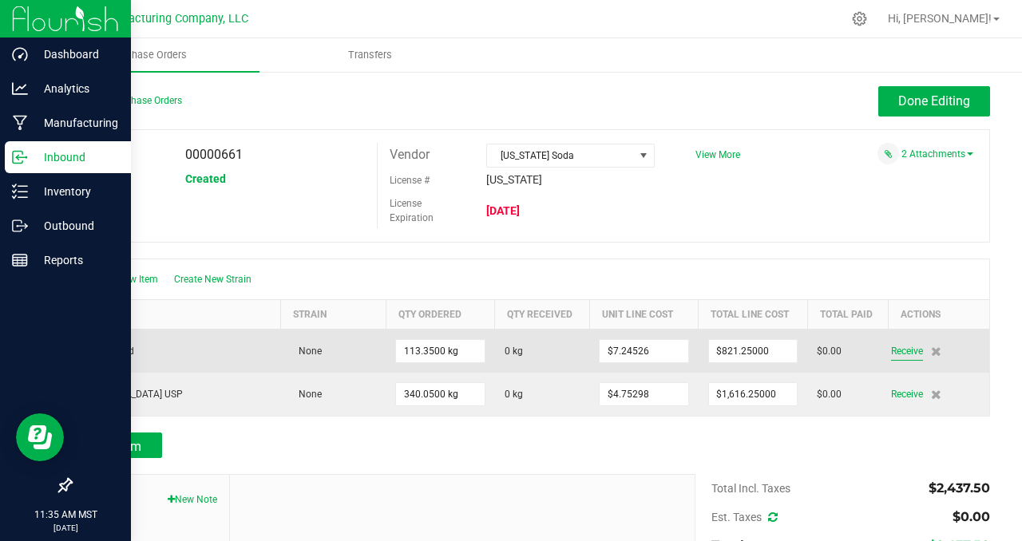
click at [899, 352] on span "Receive" at bounding box center [907, 351] width 32 height 19
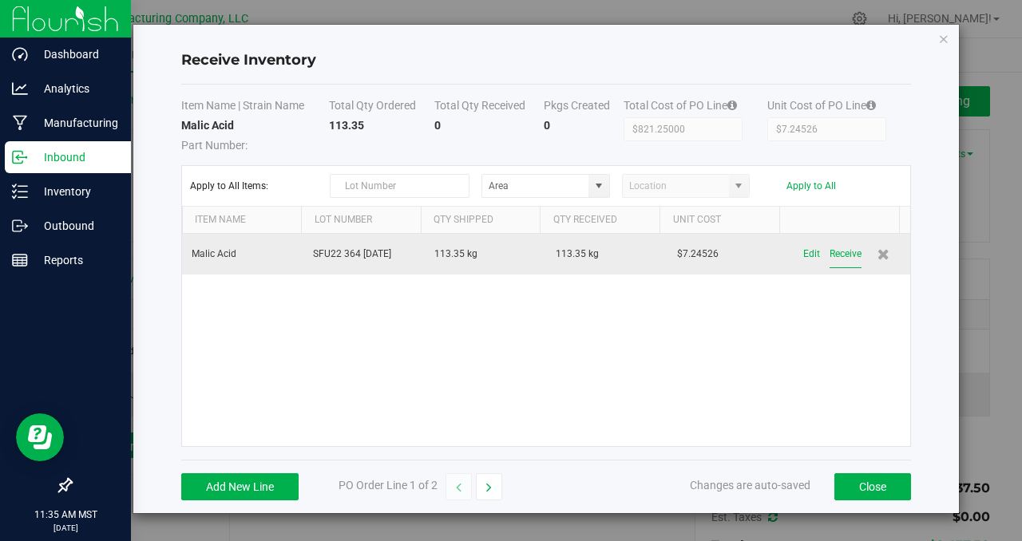
click at [832, 252] on button "Receive" at bounding box center [845, 254] width 32 height 28
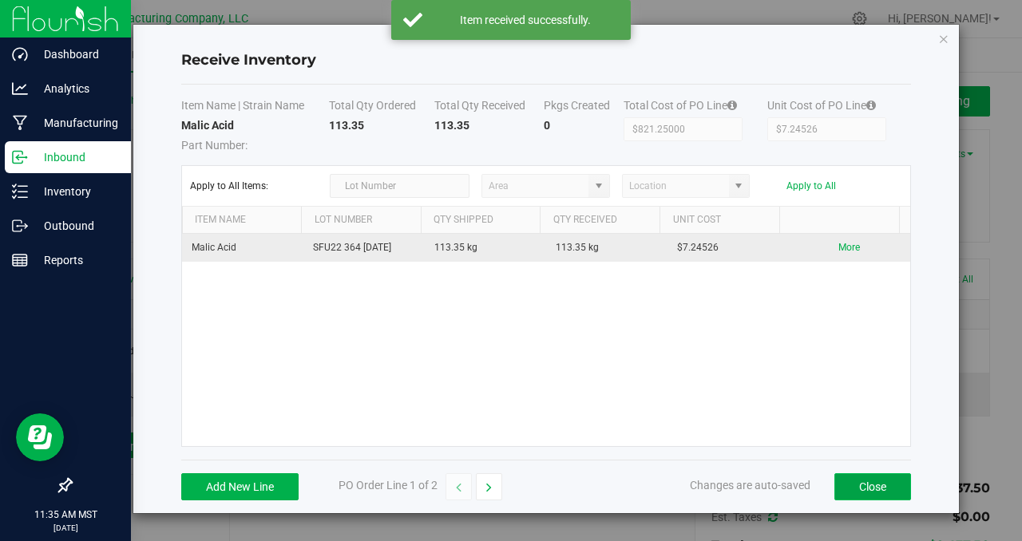
click at [874, 492] on button "Close" at bounding box center [872, 486] width 77 height 27
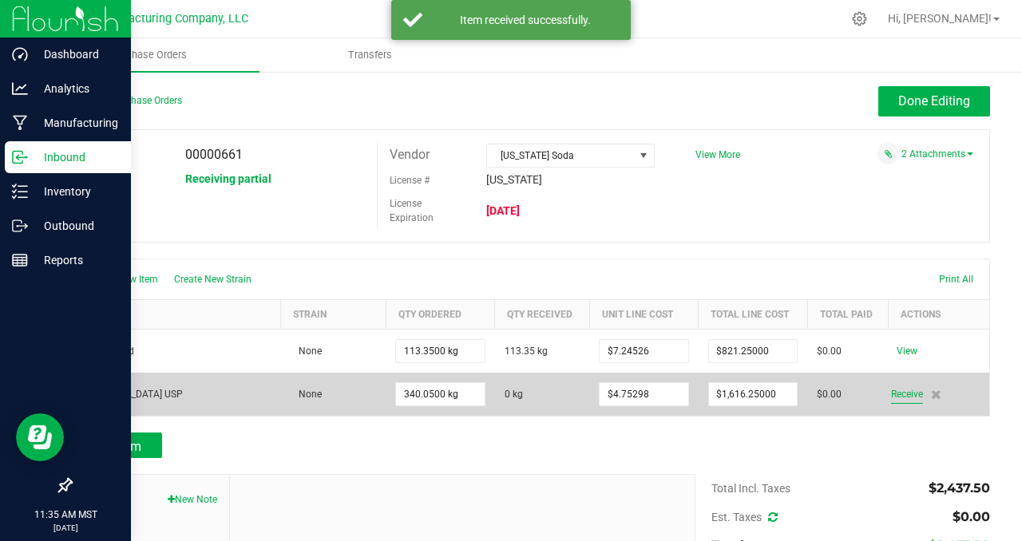
click at [895, 391] on span "Receive" at bounding box center [907, 394] width 32 height 19
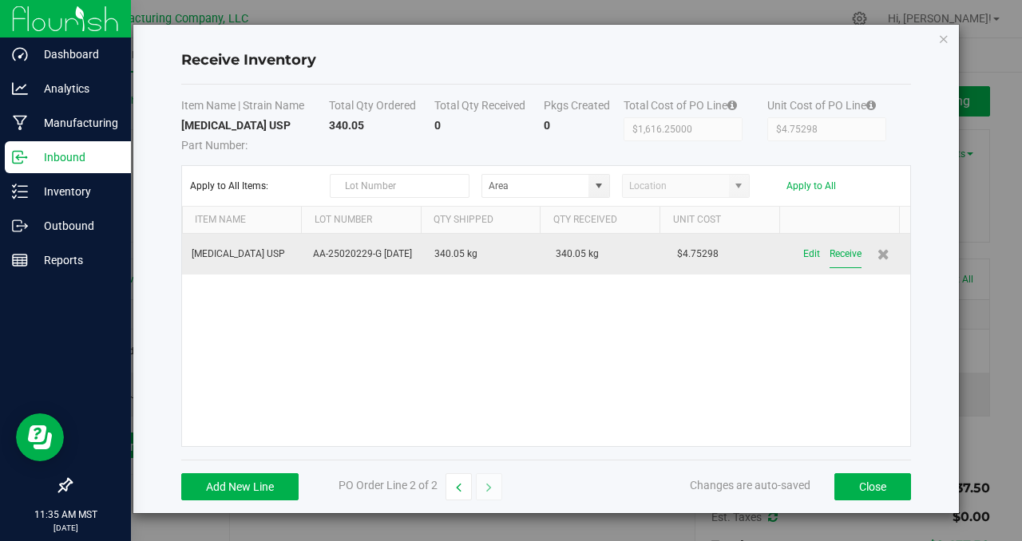
click at [842, 255] on button "Receive" at bounding box center [845, 254] width 32 height 28
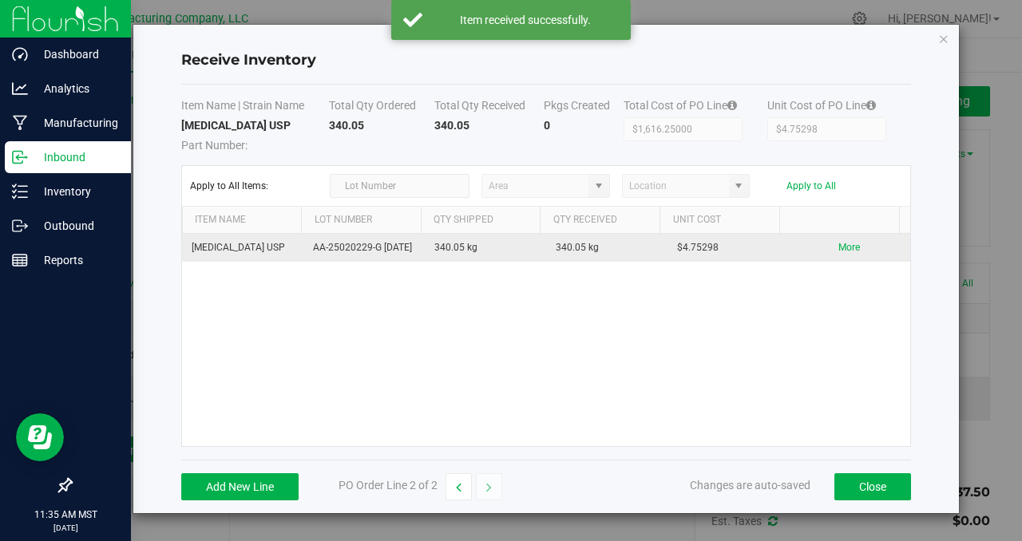
click at [846, 346] on div "[MEDICAL_DATA] USP AA-25020229-G [DATE] 340.05 kg 340.05 kg $4.75298 More" at bounding box center [546, 340] width 728 height 212
click at [875, 491] on button "Close" at bounding box center [872, 486] width 77 height 27
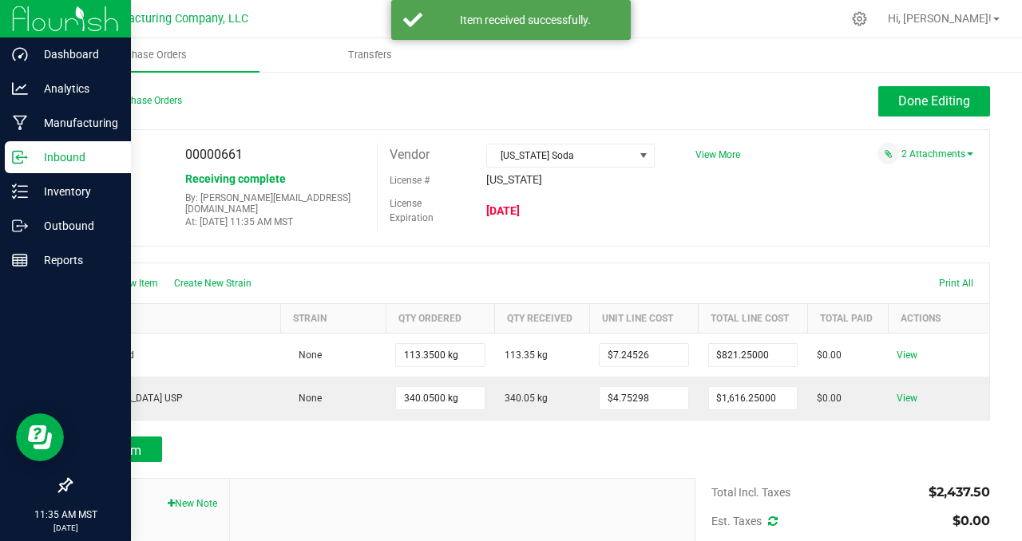
click at [849, 208] on div "PO 00000661 Status Receiving complete By: [PERSON_NAME][EMAIL_ADDRESS][DOMAIN_N…" at bounding box center [530, 187] width 920 height 117
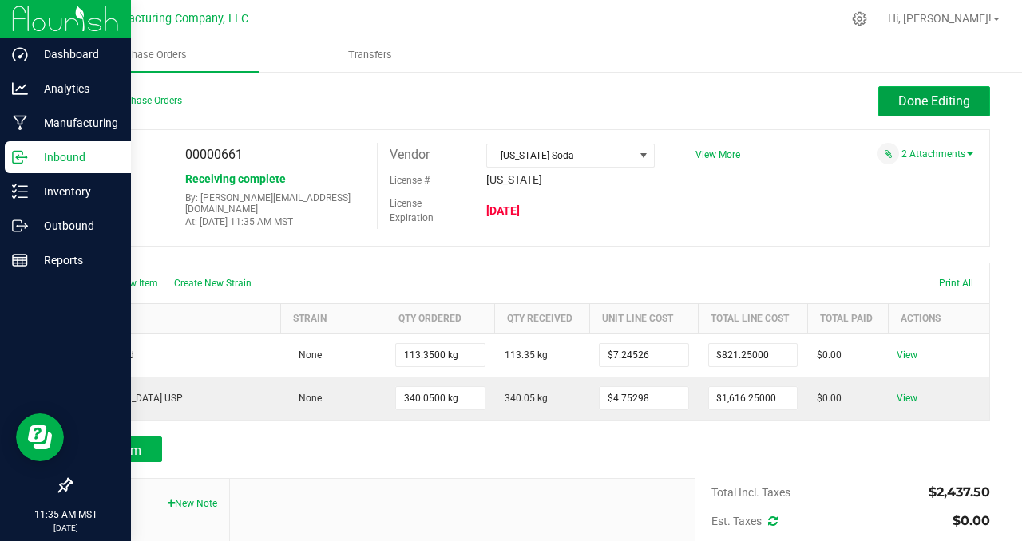
click at [898, 97] on span "Done Editing" at bounding box center [934, 100] width 72 height 15
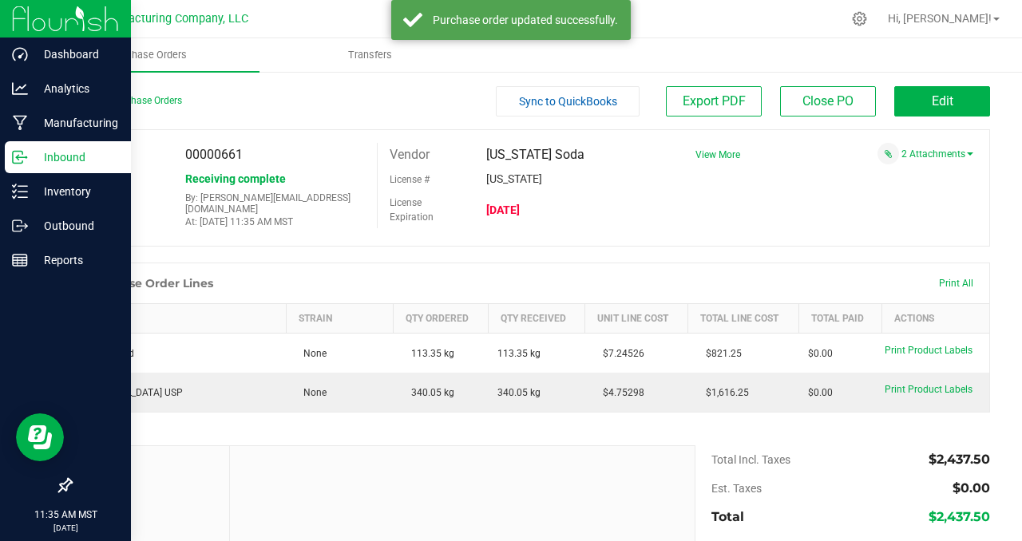
click at [868, 198] on div "PO 00000661 Status Receiving complete By: [PERSON_NAME][EMAIL_ADDRESS][DOMAIN_N…" at bounding box center [530, 187] width 920 height 117
click at [639, 207] on div "[DATE]" at bounding box center [570, 210] width 192 height 14
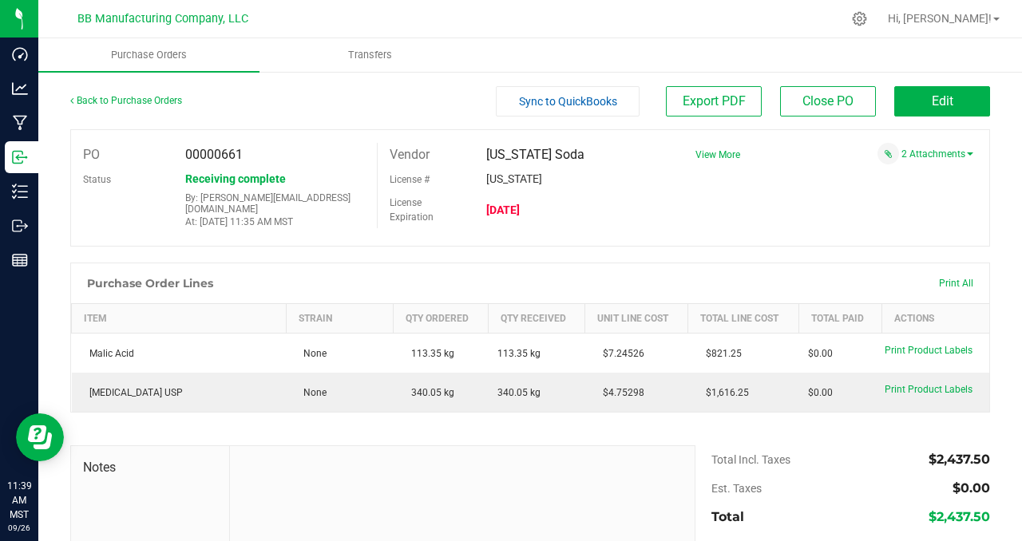
click at [370, 101] on div "Sync to QuickBooks Export PDF Close PO Edit" at bounding box center [645, 101] width 690 height 30
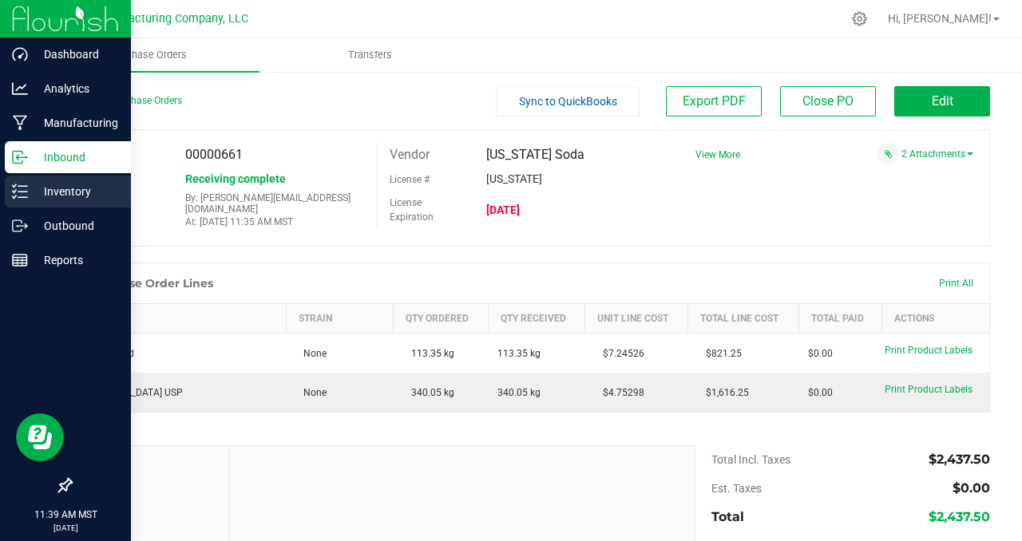
click at [81, 191] on p "Inventory" at bounding box center [76, 191] width 96 height 19
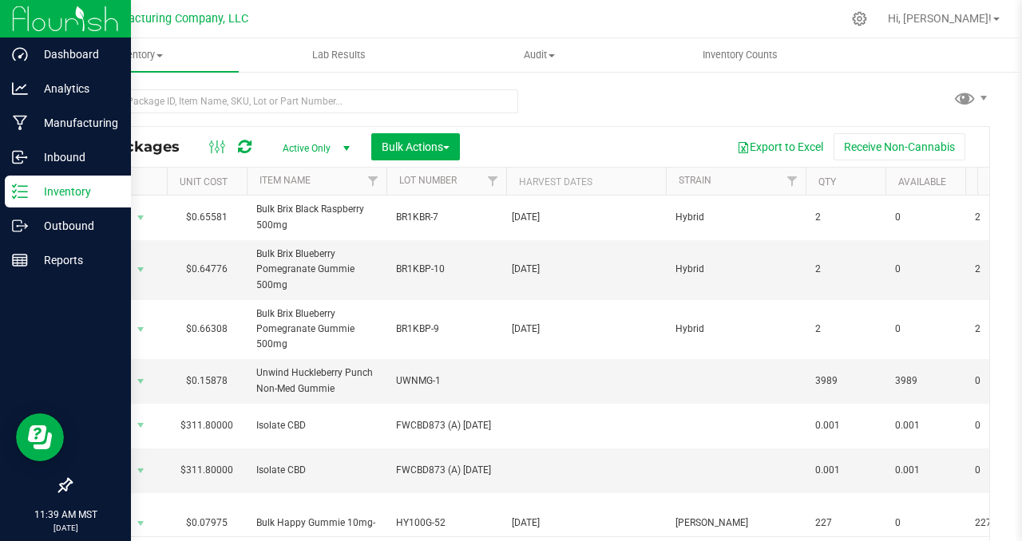
click at [624, 97] on div "All Packages Active Only Active Only Lab Samples Locked All Bulk Actions Add to…" at bounding box center [530, 324] width 920 height 501
